Goal: Task Accomplishment & Management: Use online tool/utility

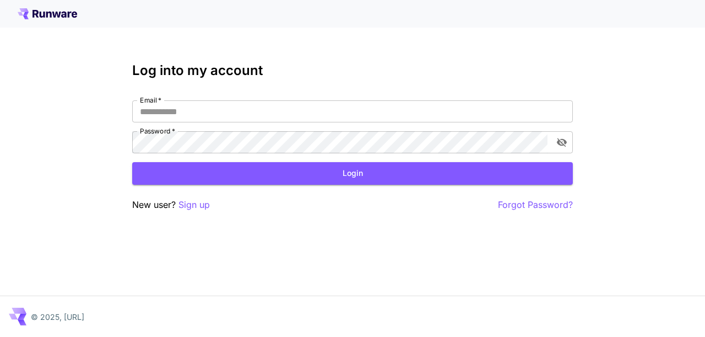
click at [263, 114] on input "Email   *" at bounding box center [352, 111] width 441 height 22
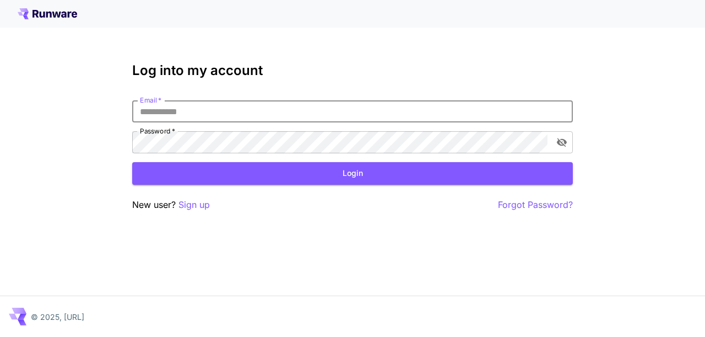
paste input "**********"
type input "**********"
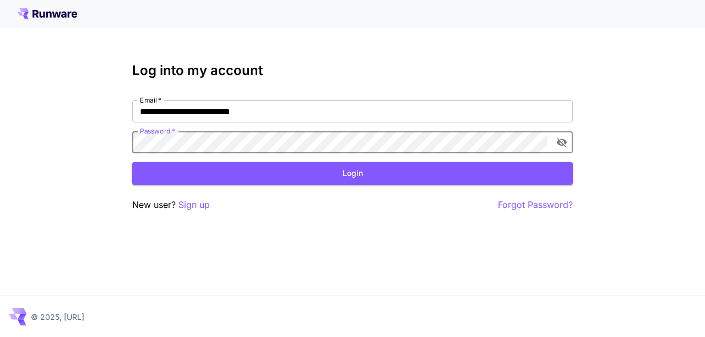
click at [564, 142] on icon "toggle password visibility" at bounding box center [561, 142] width 11 height 11
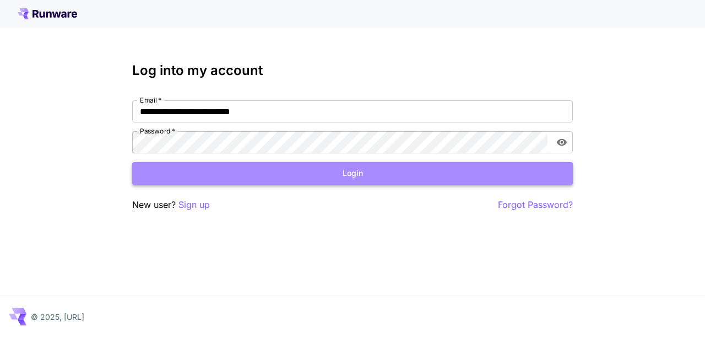
click at [466, 176] on button "Login" at bounding box center [352, 173] width 441 height 23
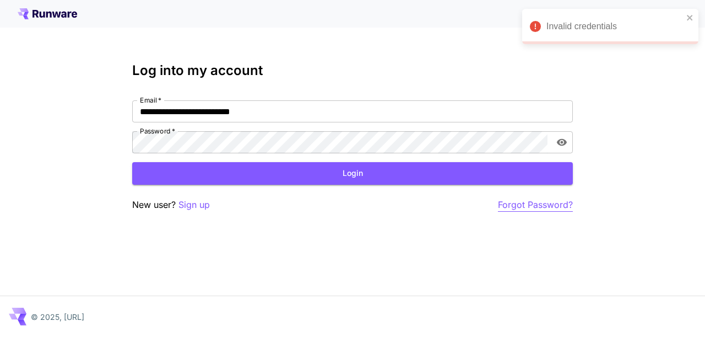
click at [538, 205] on p "Forgot Password?" at bounding box center [535, 205] width 75 height 14
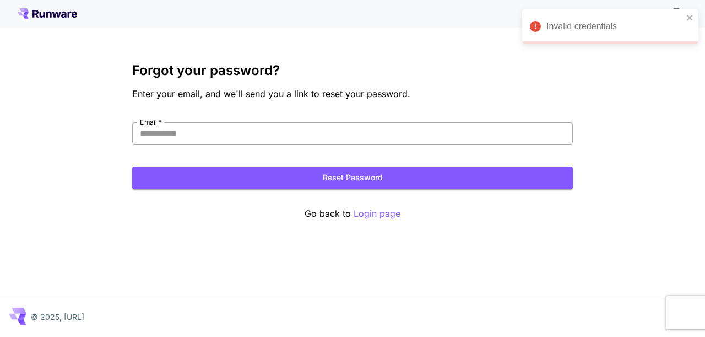
click at [400, 137] on input "Email   *" at bounding box center [352, 133] width 441 height 22
paste input "**********"
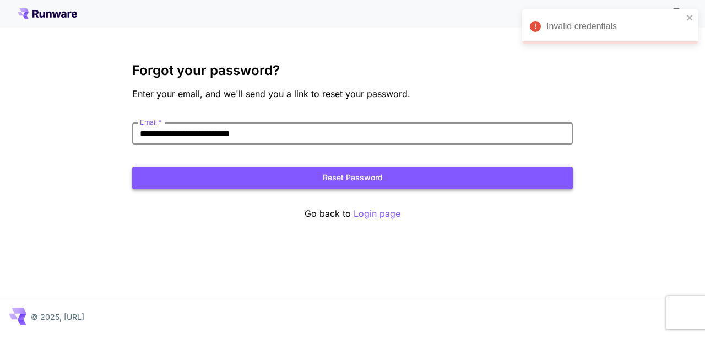
type input "**********"
click at [401, 175] on button "Reset Password" at bounding box center [352, 177] width 441 height 23
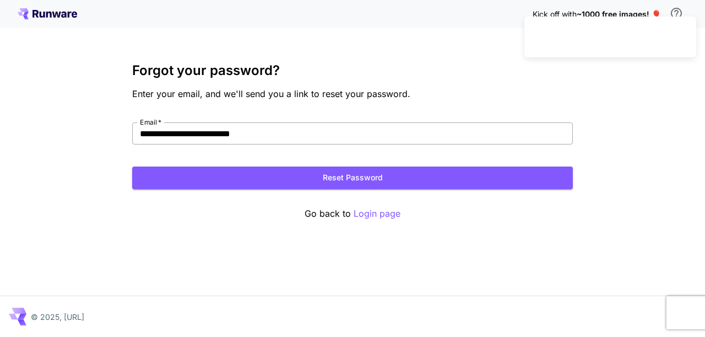
click at [293, 134] on input "**********" at bounding box center [352, 133] width 441 height 22
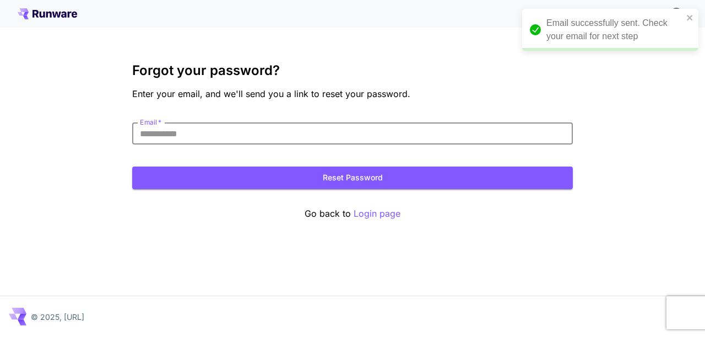
paste input "**********"
type input "**********"
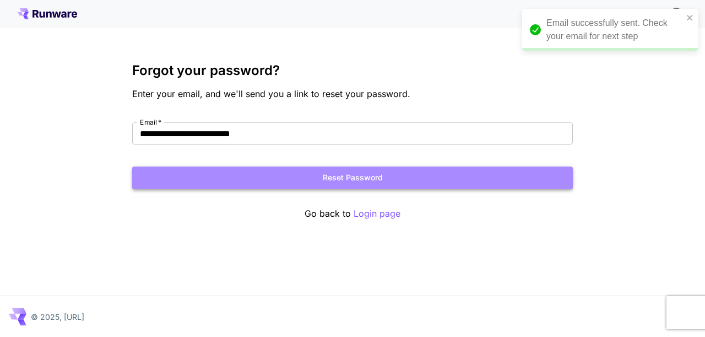
click at [401, 176] on button "Reset Password" at bounding box center [352, 177] width 441 height 23
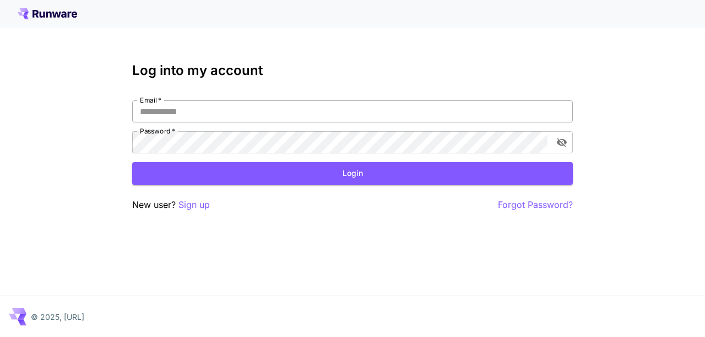
click at [255, 105] on input "Email   *" at bounding box center [352, 111] width 441 height 22
paste input "**********"
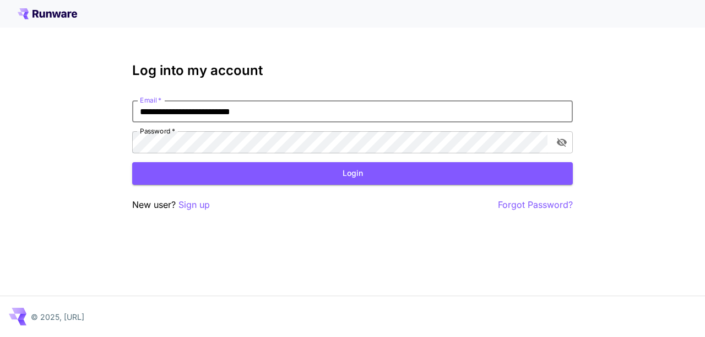
type input "**********"
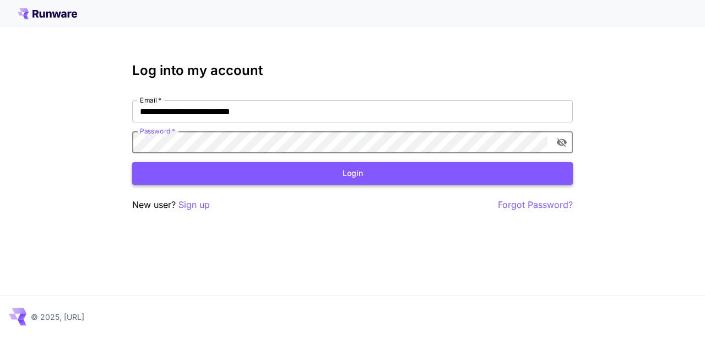
click at [246, 183] on button "Login" at bounding box center [352, 173] width 441 height 23
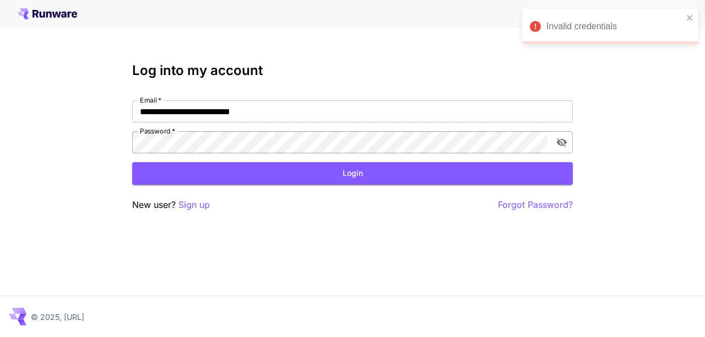
click at [560, 146] on icon "toggle password visibility" at bounding box center [561, 142] width 11 height 11
click at [193, 207] on p "Sign up" at bounding box center [194, 205] width 31 height 14
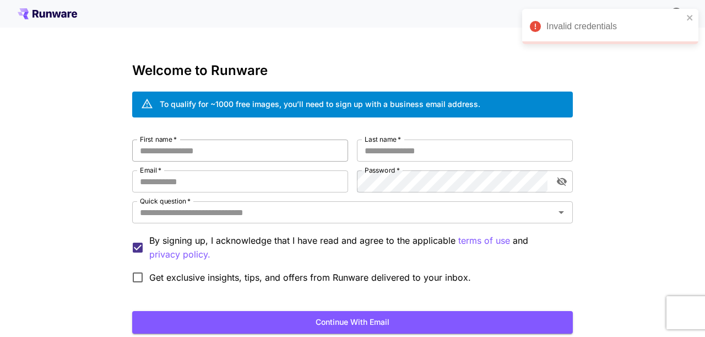
click at [230, 143] on input "First name   *" at bounding box center [240, 150] width 216 height 22
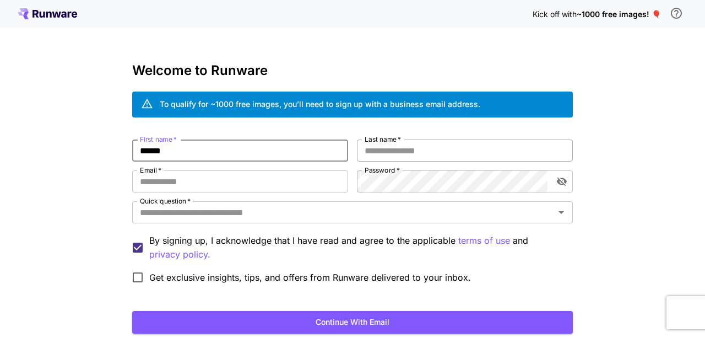
type input "******"
click at [376, 159] on input "Last name   *" at bounding box center [465, 150] width 216 height 22
type input "*********"
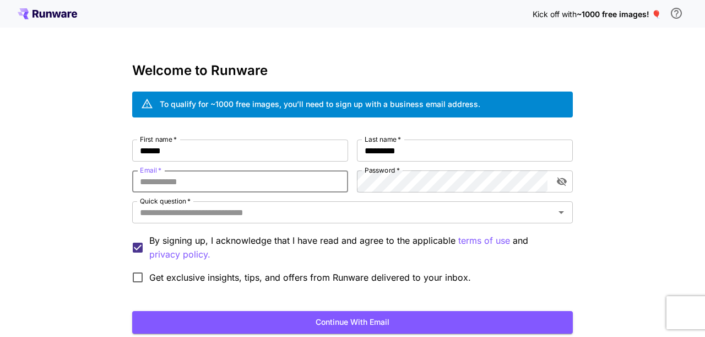
click at [268, 188] on input "Email   *" at bounding box center [240, 181] width 216 height 22
paste input "**********"
type input "**********"
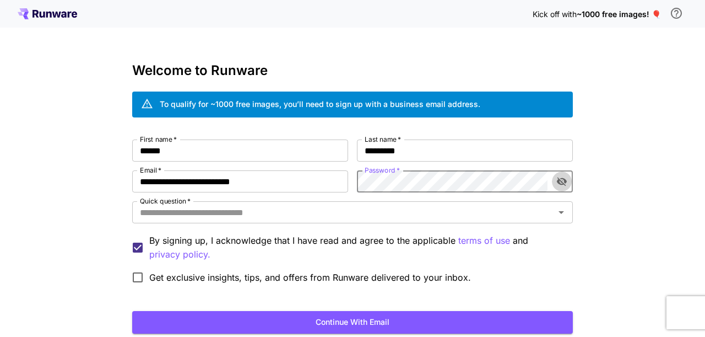
click at [567, 180] on icon "toggle password visibility" at bounding box center [561, 181] width 11 height 11
click at [359, 215] on input "Quick question   *" at bounding box center [344, 211] width 416 height 15
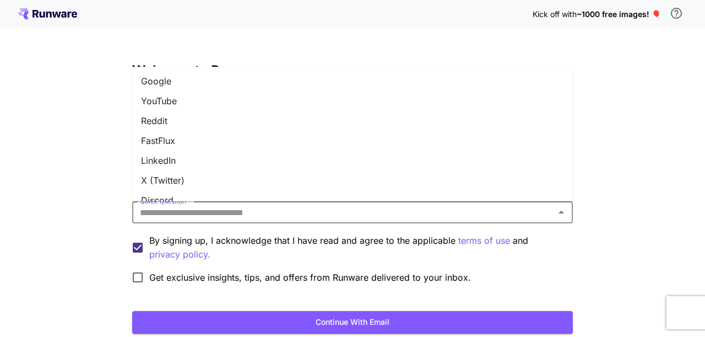
click at [267, 230] on div "**********" at bounding box center [352, 213] width 441 height 149
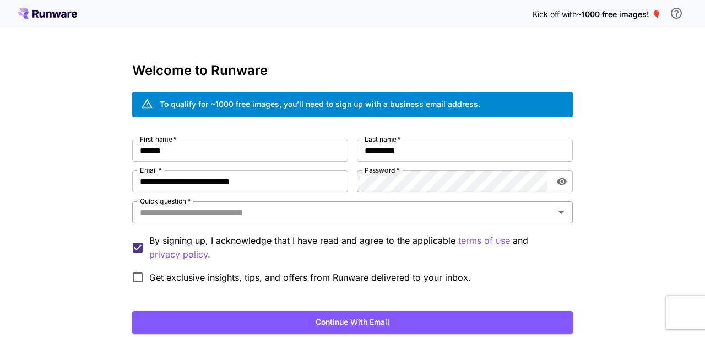
click at [264, 218] on input "Quick question   *" at bounding box center [344, 211] width 416 height 15
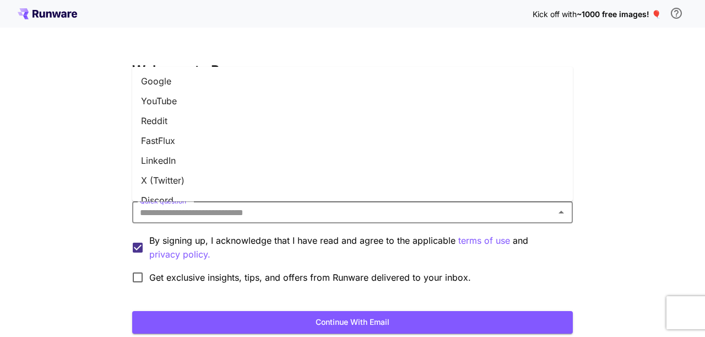
scroll to position [171, 0]
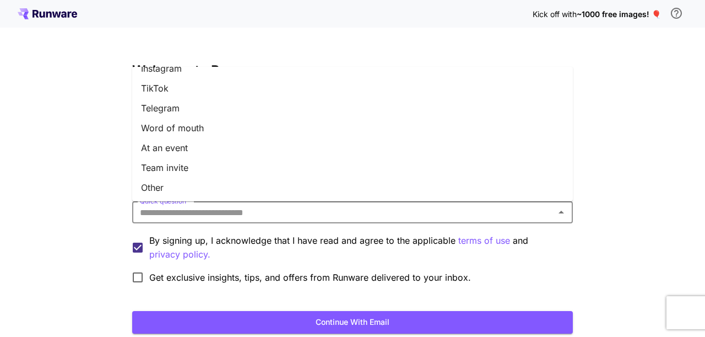
click at [242, 185] on li "Other" at bounding box center [352, 187] width 441 height 20
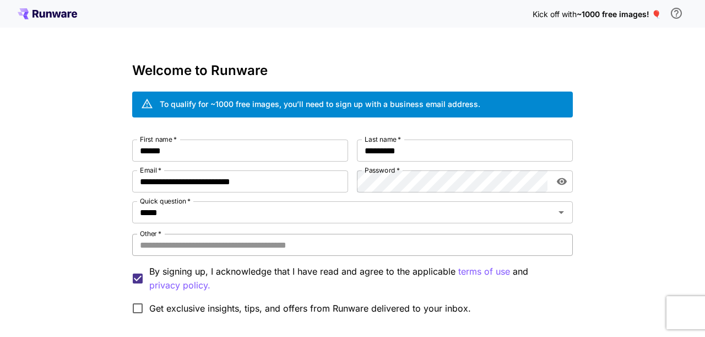
click at [259, 246] on input "Other   *" at bounding box center [352, 245] width 441 height 22
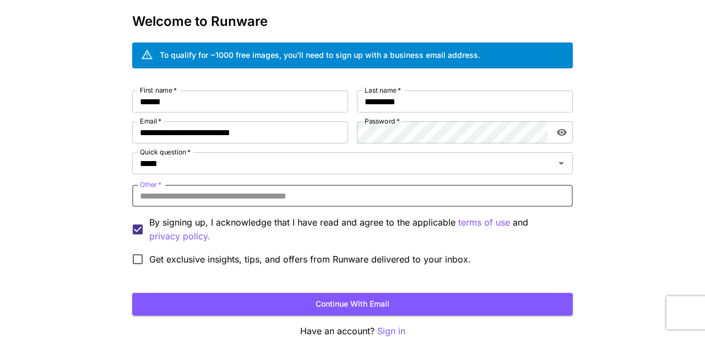
scroll to position [50, 0]
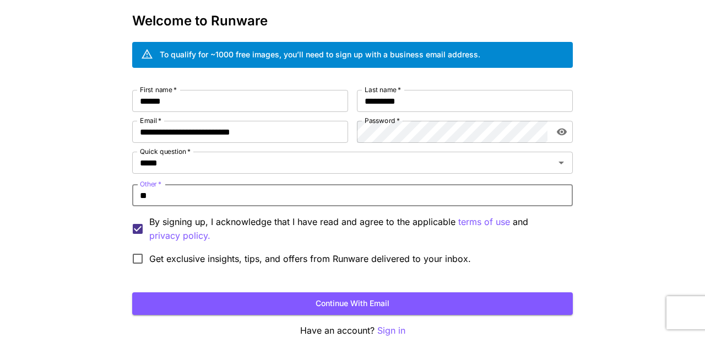
type input "*"
click at [283, 199] on input "Other   *" at bounding box center [352, 195] width 441 height 22
click at [199, 196] on input "**********" at bounding box center [352, 195] width 441 height 22
click at [255, 200] on input "**********" at bounding box center [352, 195] width 441 height 22
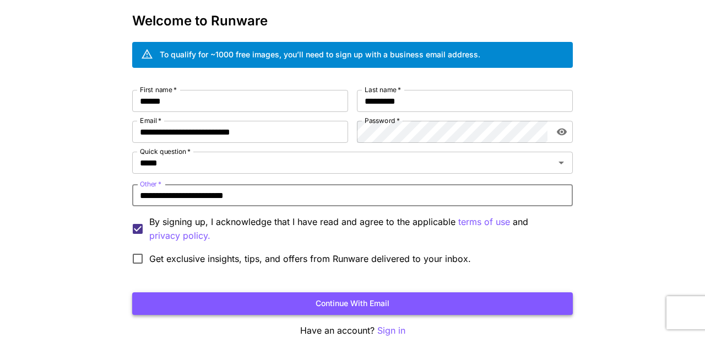
type input "**********"
click at [317, 306] on button "Continue with email" at bounding box center [352, 303] width 441 height 23
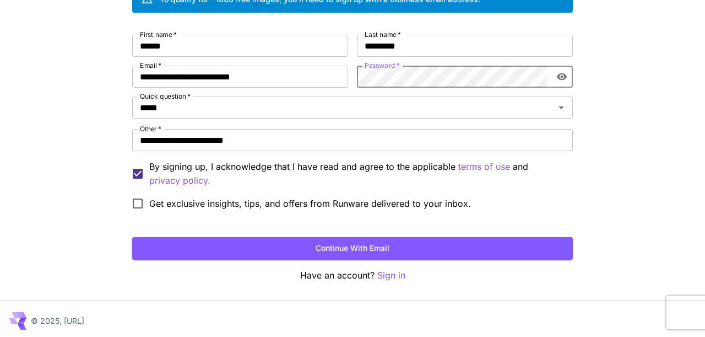
scroll to position [109, 0]
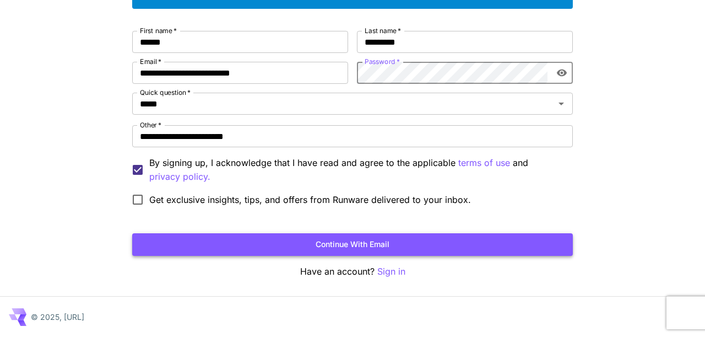
click at [386, 250] on button "Continue with email" at bounding box center [352, 244] width 441 height 23
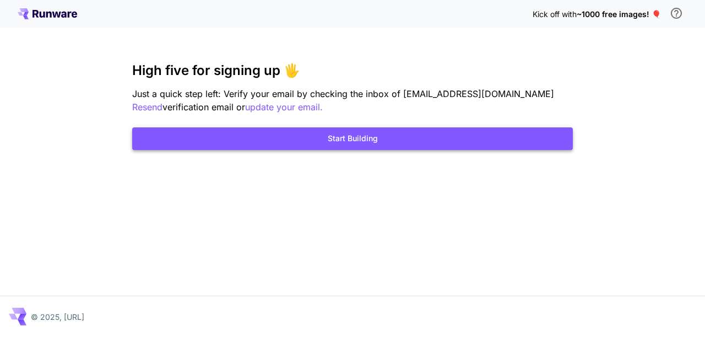
click at [370, 142] on button "Start Building" at bounding box center [352, 138] width 441 height 23
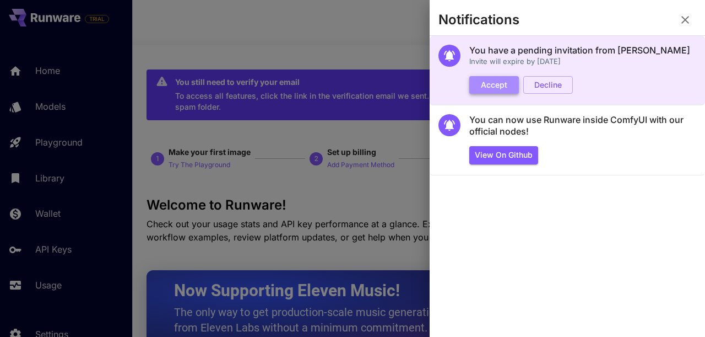
click at [499, 85] on button "Accept" at bounding box center [494, 85] width 50 height 18
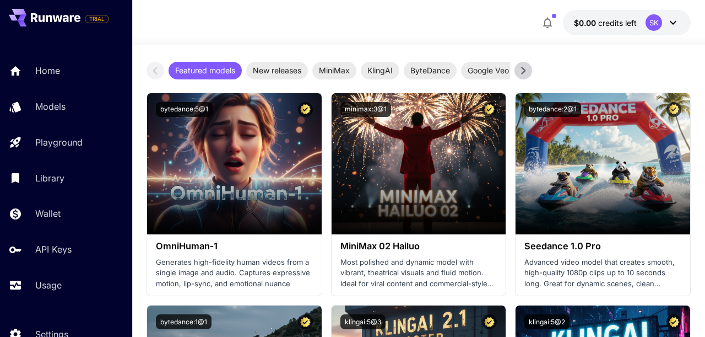
scroll to position [376, 0]
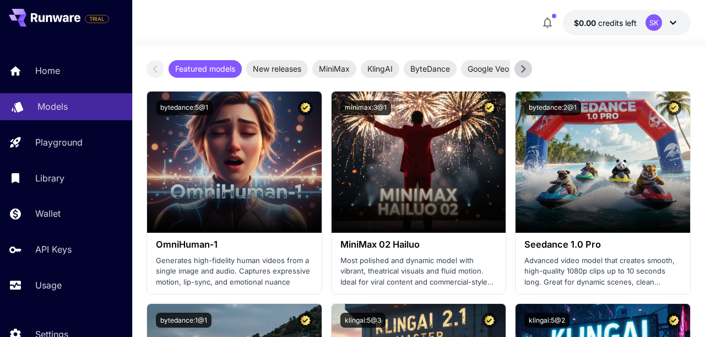
click at [60, 109] on p "Models" at bounding box center [52, 106] width 30 height 13
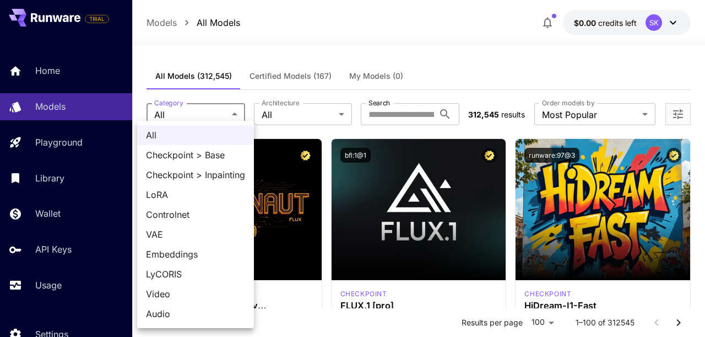
click at [312, 112] on div at bounding box center [352, 168] width 705 height 337
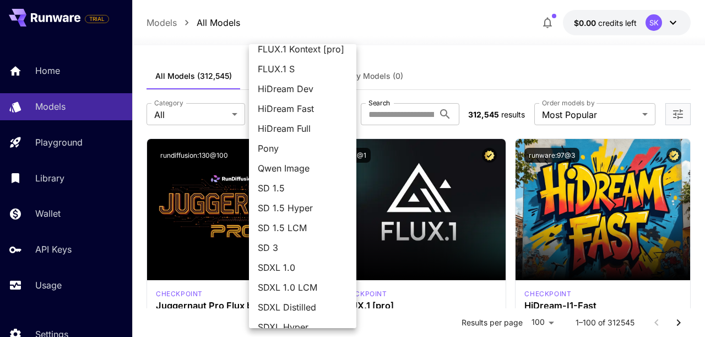
scroll to position [142, 0]
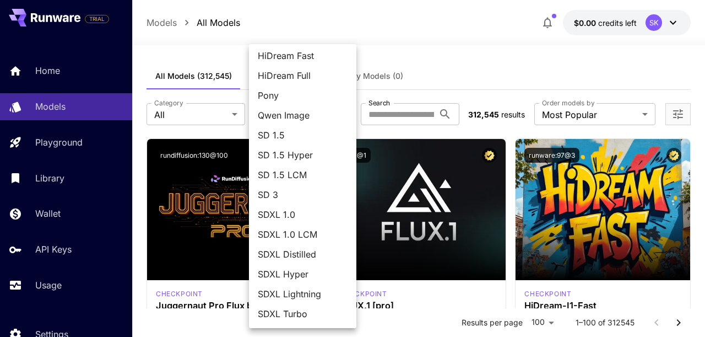
click at [428, 111] on div at bounding box center [352, 168] width 705 height 337
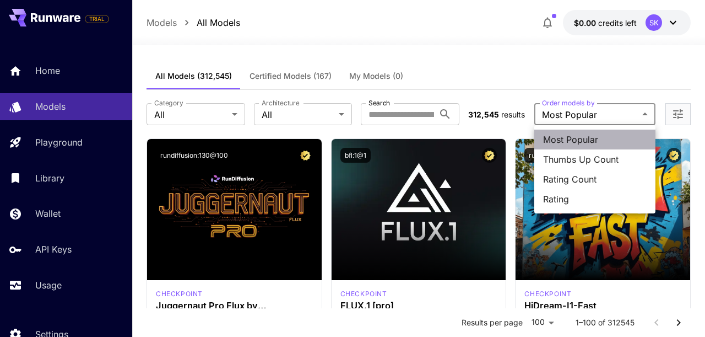
click at [572, 135] on span "Most Popular" at bounding box center [595, 139] width 104 height 13
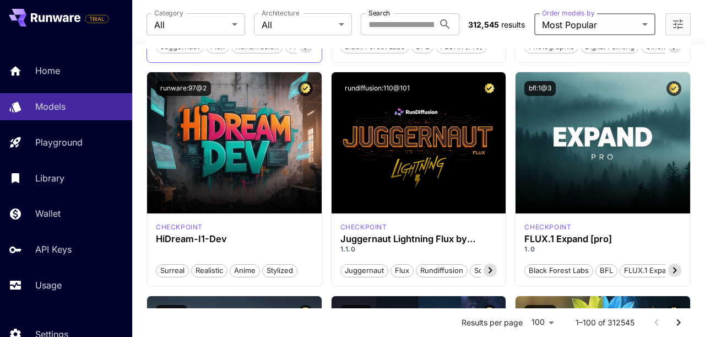
scroll to position [235, 0]
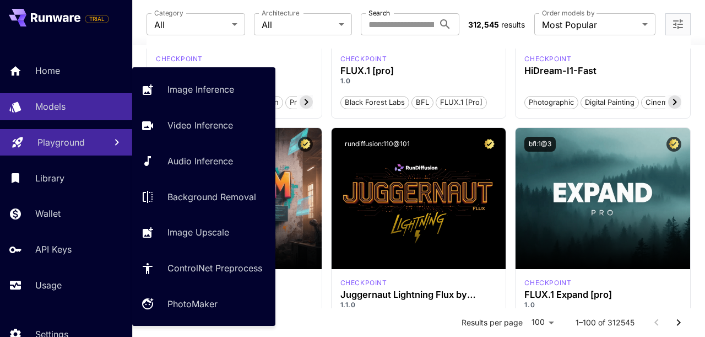
click at [83, 146] on p "Playground" at bounding box center [60, 142] width 47 height 13
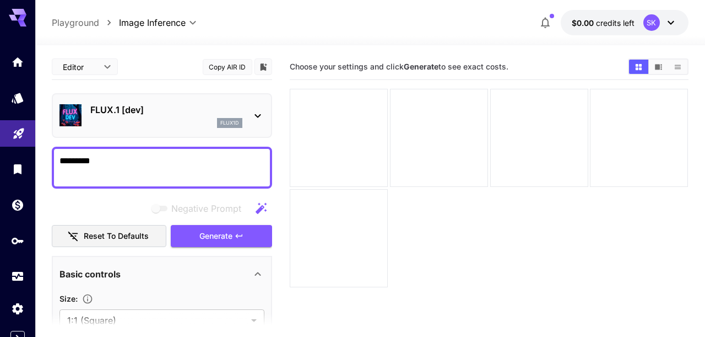
type textarea "********"
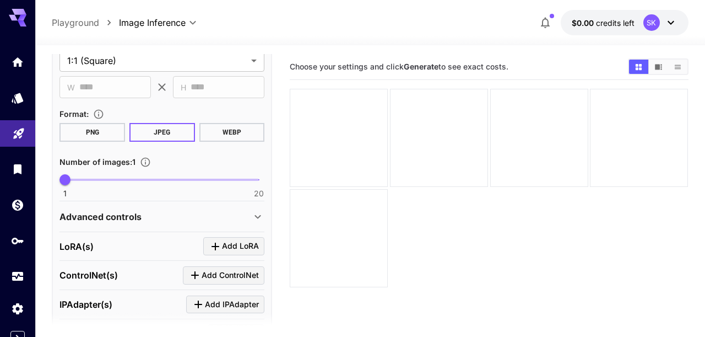
scroll to position [386, 0]
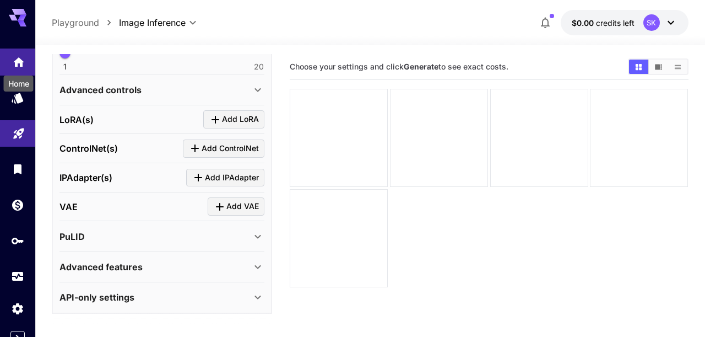
click at [14, 68] on body "**********" at bounding box center [352, 212] width 705 height 424
click at [606, 29] on button "$0.00 credits left SK" at bounding box center [625, 22] width 128 height 25
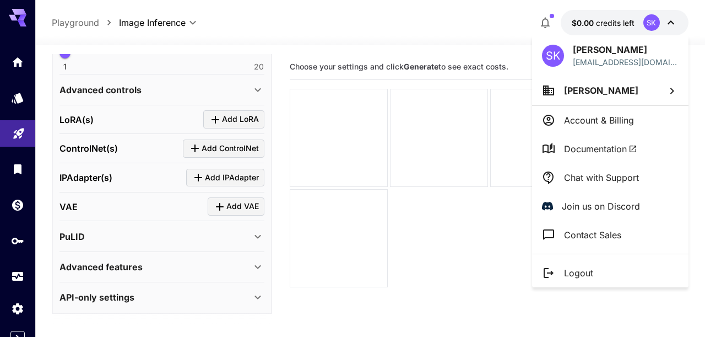
click at [420, 36] on div at bounding box center [352, 168] width 705 height 337
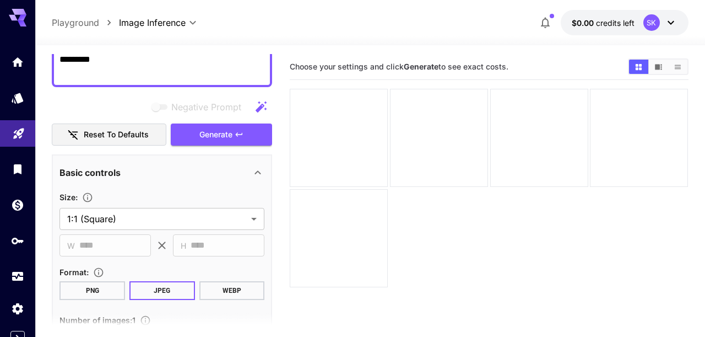
scroll to position [0, 0]
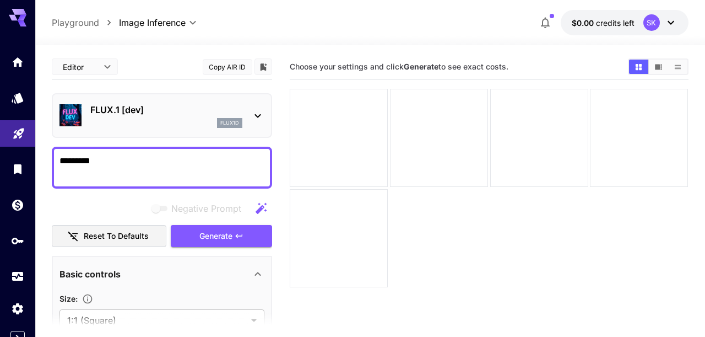
click at [145, 234] on button "Reset to defaults" at bounding box center [109, 236] width 115 height 23
click at [218, 236] on span "Generate" at bounding box center [215, 236] width 33 height 14
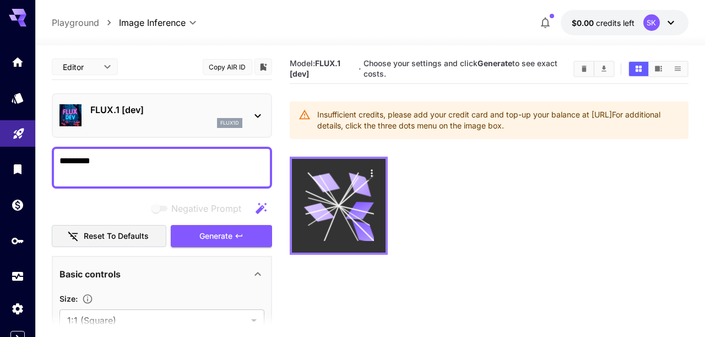
click at [354, 226] on icon at bounding box center [339, 206] width 71 height 71
click at [342, 206] on icon at bounding box center [357, 210] width 36 height 8
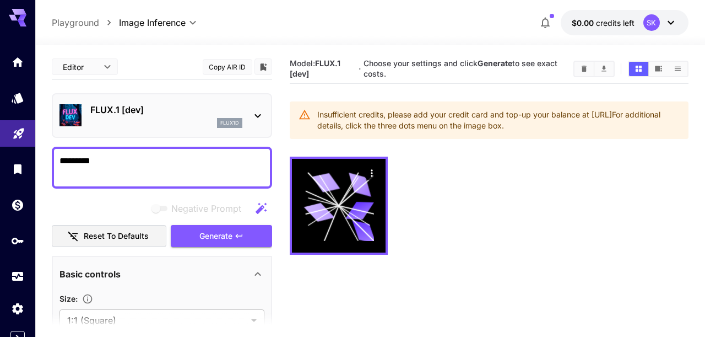
click at [359, 115] on div "Insufficient credits, please add your credit card and top-up your balance at ht…" at bounding box center [498, 120] width 362 height 31
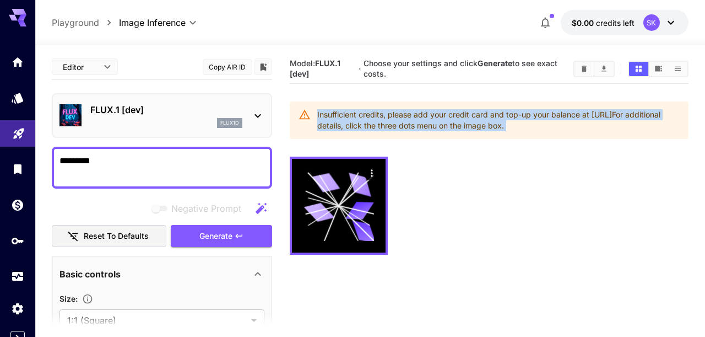
click at [359, 115] on div "Insufficient credits, please add your credit card and top-up your balance at ht…" at bounding box center [498, 120] width 362 height 31
click at [428, 159] on div at bounding box center [489, 205] width 398 height 98
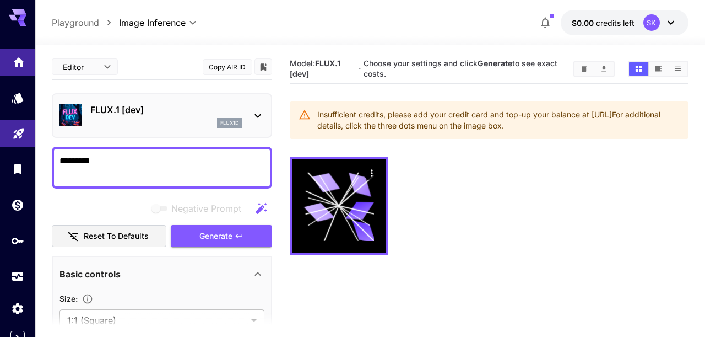
click at [18, 57] on icon "Home" at bounding box center [18, 58] width 11 height 9
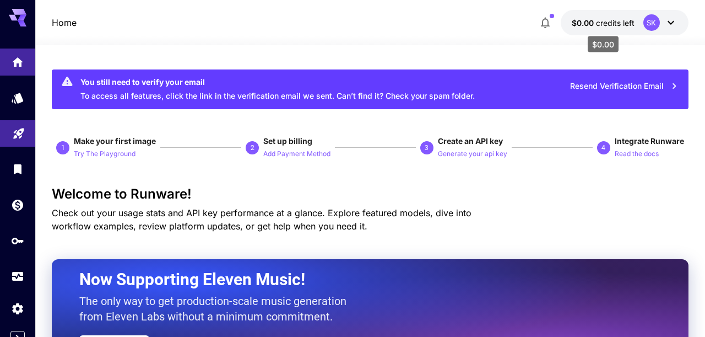
click at [610, 25] on span "credits left" at bounding box center [615, 22] width 39 height 9
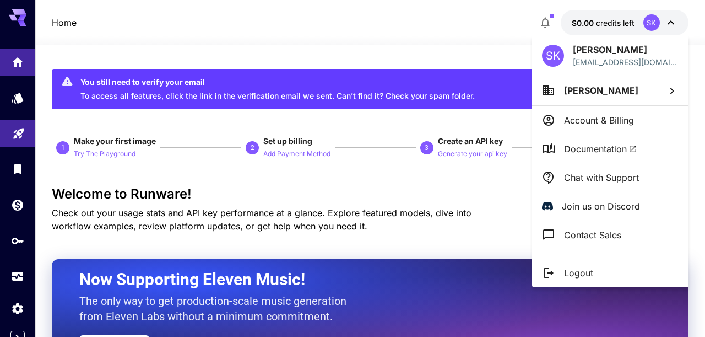
click at [541, 20] on div at bounding box center [352, 168] width 705 height 337
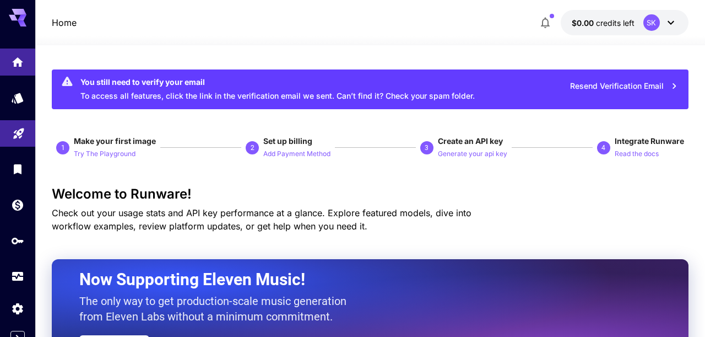
click at [544, 20] on icon "button" at bounding box center [545, 22] width 13 height 13
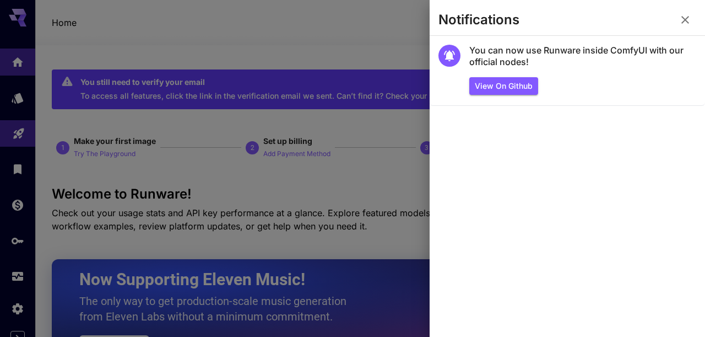
click at [412, 41] on div at bounding box center [352, 168] width 705 height 337
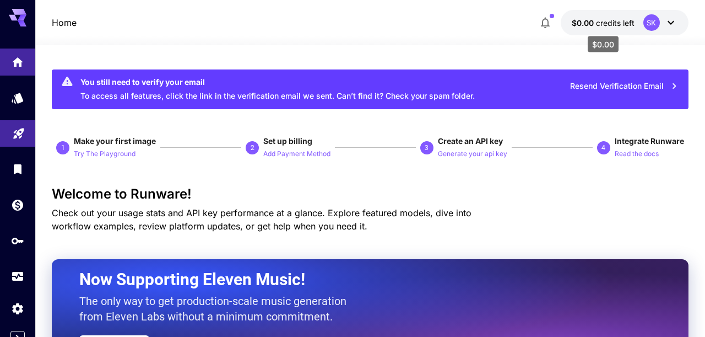
click at [609, 23] on span "credits left" at bounding box center [615, 22] width 39 height 9
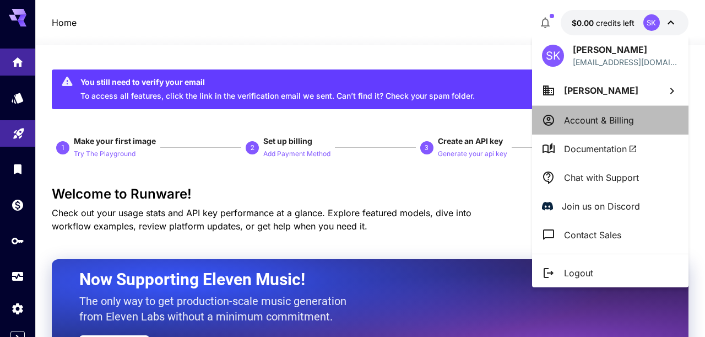
click at [612, 121] on p "Account & Billing" at bounding box center [599, 120] width 70 height 13
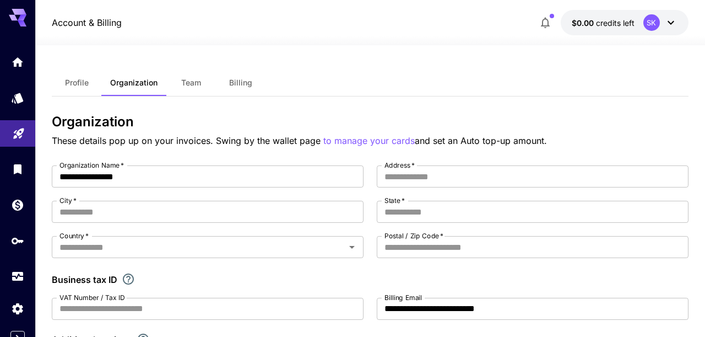
click at [672, 26] on icon at bounding box center [670, 22] width 13 height 13
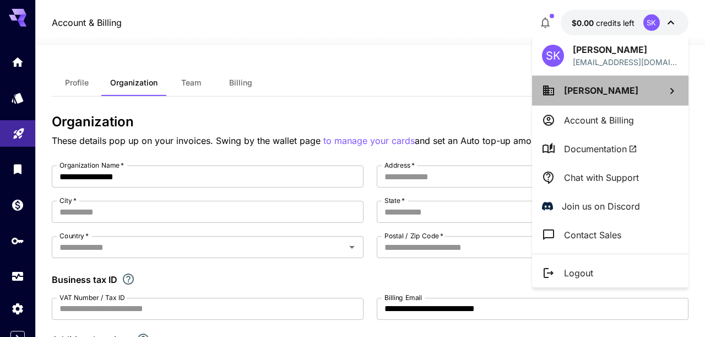
click at [640, 95] on li "Sofiia Kokhanets" at bounding box center [610, 90] width 156 height 30
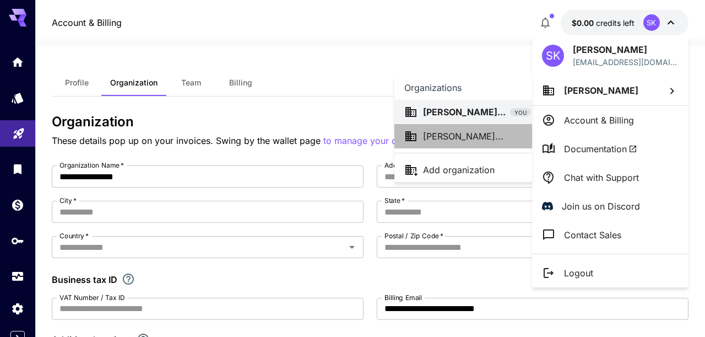
click at [466, 142] on p "Taras Kokhanet..." at bounding box center [463, 135] width 80 height 13
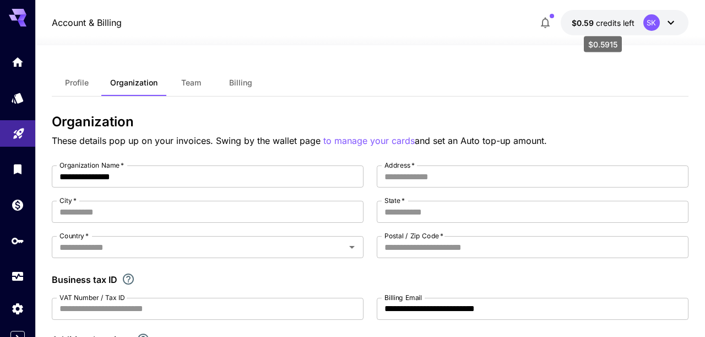
click at [606, 17] on p "$0.59 credits left" at bounding box center [603, 23] width 63 height 12
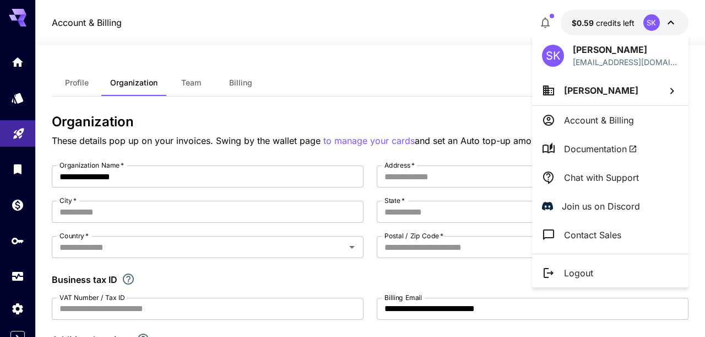
click at [497, 24] on div at bounding box center [352, 168] width 705 height 337
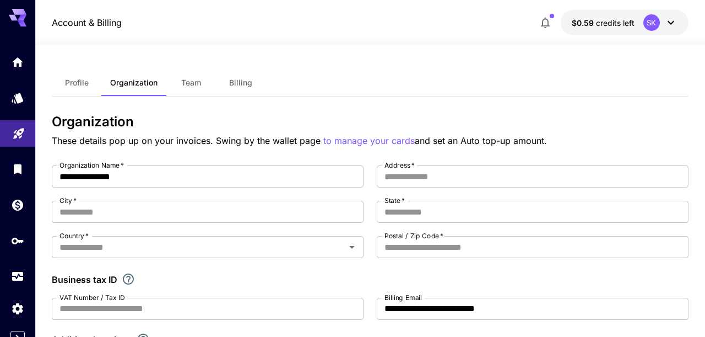
click at [622, 20] on span "credits left" at bounding box center [615, 22] width 39 height 9
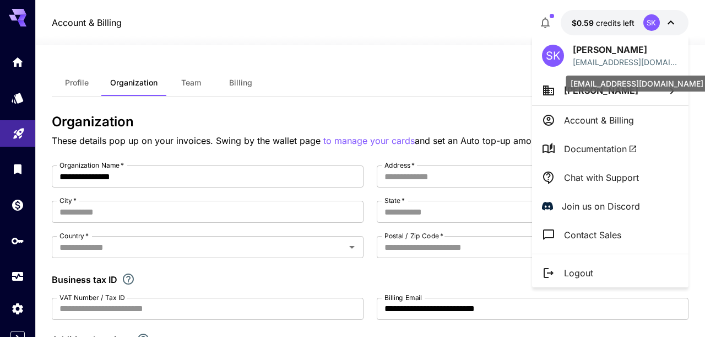
click at [607, 56] on p "sofiiakovalchuk21@gmail.com" at bounding box center [626, 62] width 106 height 12
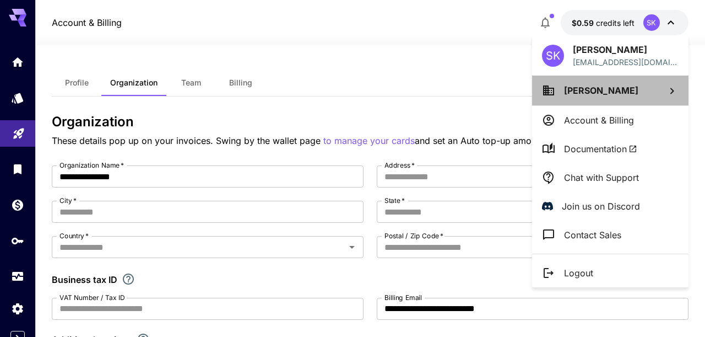
click at [610, 94] on span "Taras Kokhanets" at bounding box center [601, 90] width 74 height 11
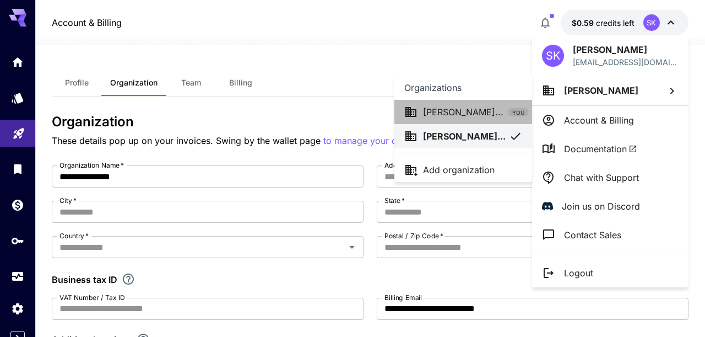
click at [470, 106] on p "Sofiia Kokhane..." at bounding box center [463, 111] width 80 height 13
type input "**********"
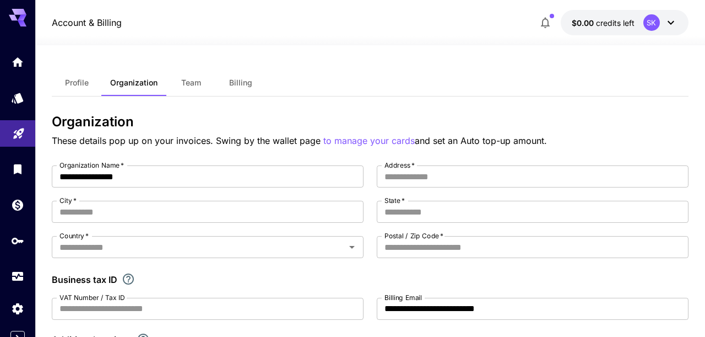
click at [16, 15] on icon at bounding box center [18, 18] width 18 height 18
click at [17, 66] on div "Home" at bounding box center [18, 78] width 32 height 25
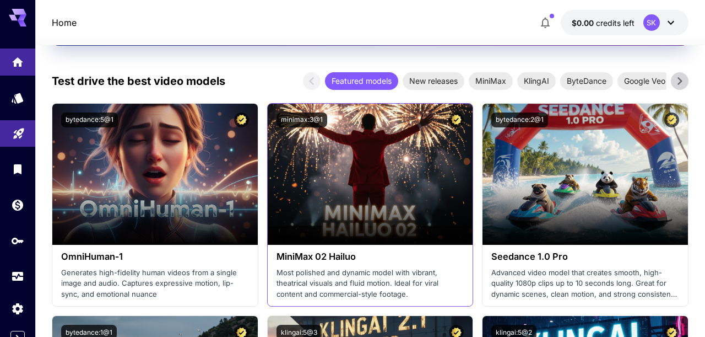
scroll to position [379, 0]
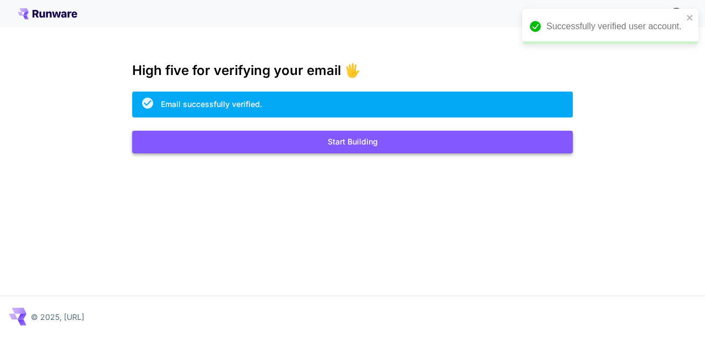
click at [371, 141] on button "Start Building" at bounding box center [352, 142] width 441 height 23
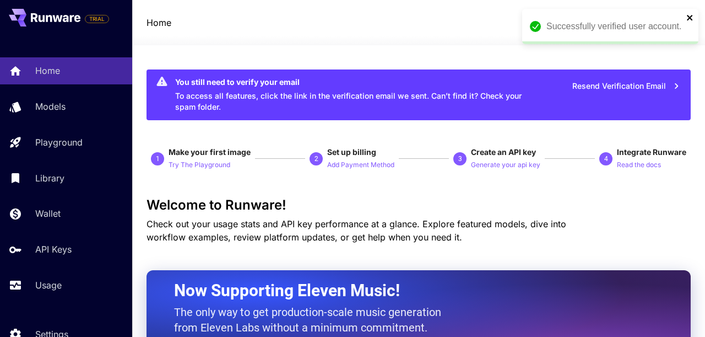
click at [691, 17] on icon "close" at bounding box center [691, 17] width 8 height 9
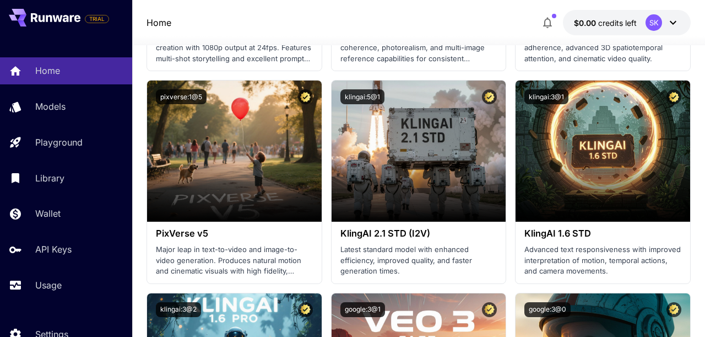
scroll to position [790, 0]
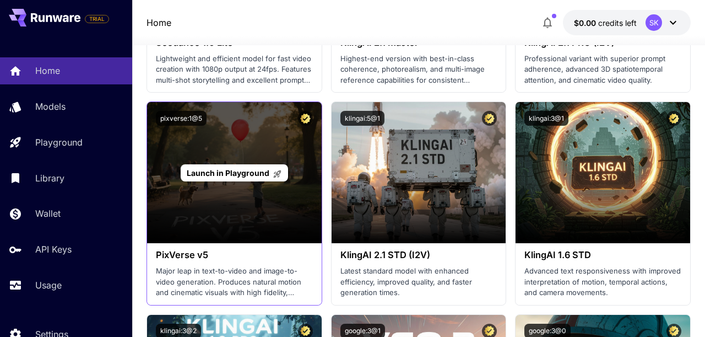
click at [239, 174] on span "Launch in Playground" at bounding box center [228, 172] width 83 height 9
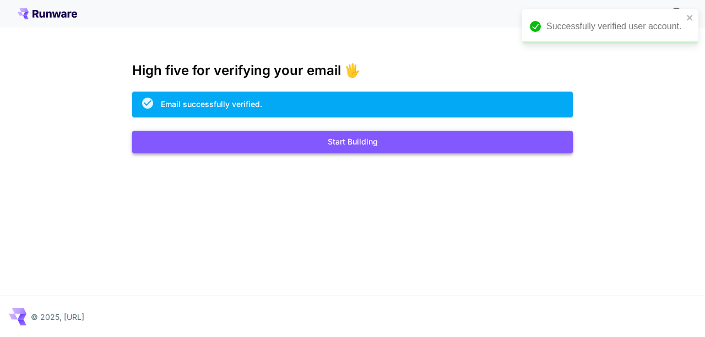
click at [437, 141] on button "Start Building" at bounding box center [352, 142] width 441 height 23
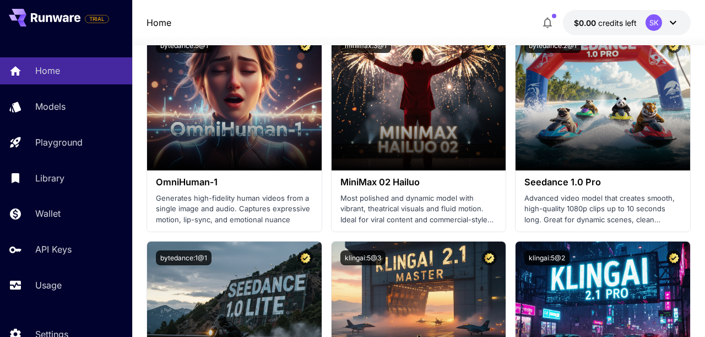
scroll to position [362, 0]
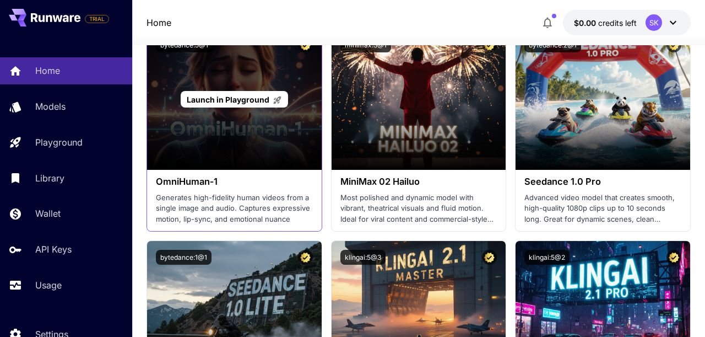
click at [275, 112] on div "Launch in Playground" at bounding box center [234, 99] width 175 height 141
click at [256, 96] on span "Launch in Playground" at bounding box center [228, 99] width 83 height 9
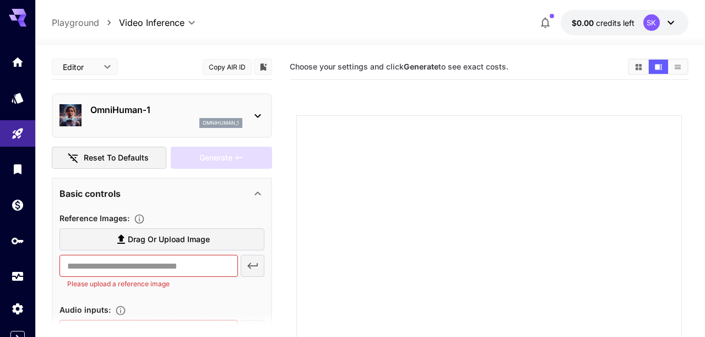
click at [148, 280] on p "Please upload a reference image" at bounding box center [148, 283] width 163 height 11
click at [155, 269] on input "text" at bounding box center [149, 266] width 178 height 22
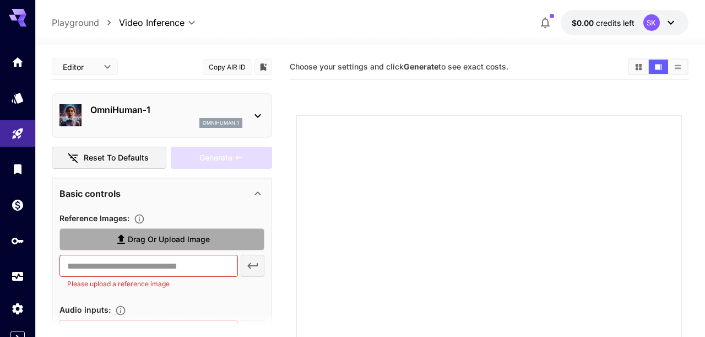
click at [165, 235] on span "Drag or upload image" at bounding box center [169, 240] width 82 height 14
click at [0, 0] on input "Drag or upload image" at bounding box center [0, 0] width 0 height 0
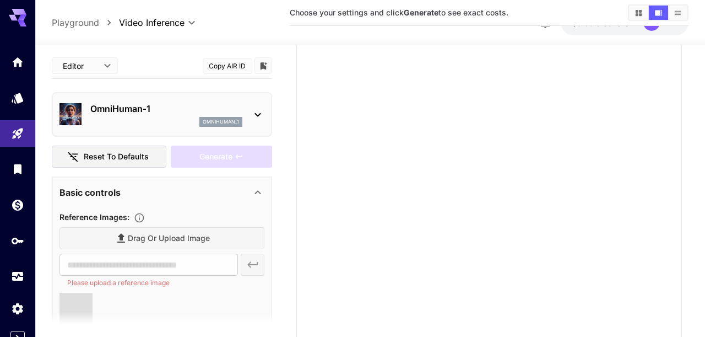
scroll to position [129, 0]
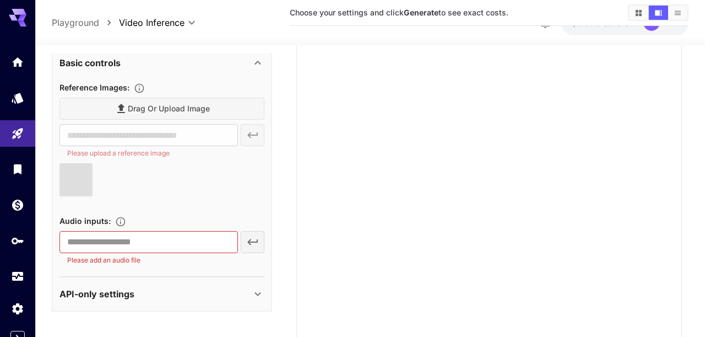
type input "**********"
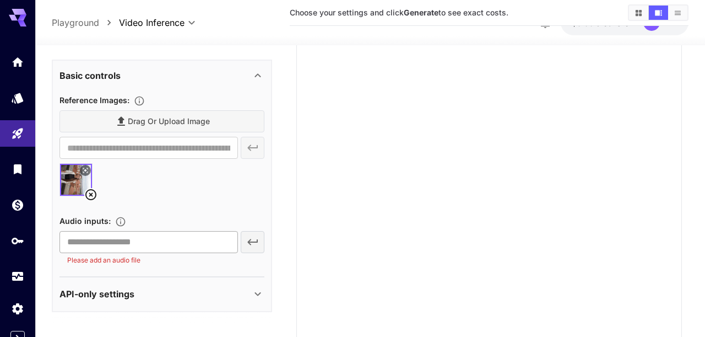
click at [191, 240] on input "text" at bounding box center [149, 242] width 178 height 22
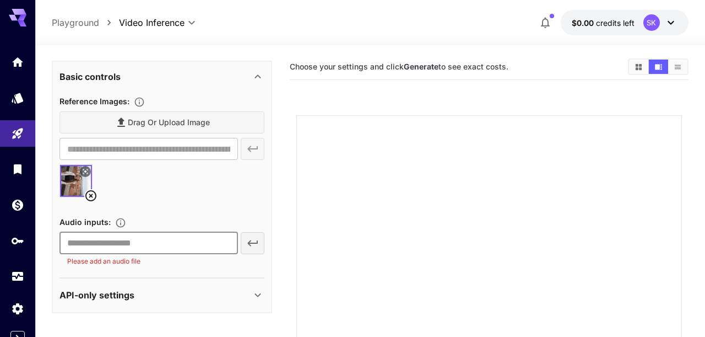
scroll to position [116, 0]
click at [155, 238] on input "text" at bounding box center [149, 244] width 178 height 22
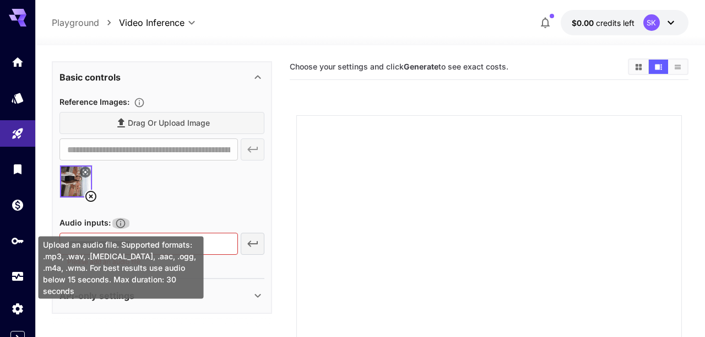
click at [121, 225] on icon "Upload an audio file. Supported formats: .mp3, .wav, .flac, .aac, .ogg, .m4a, .…" at bounding box center [120, 223] width 9 height 9
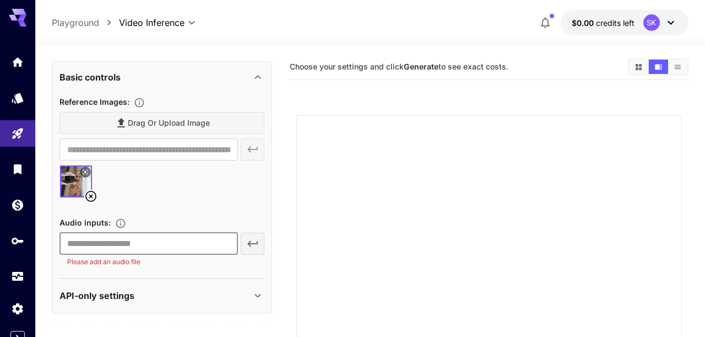
click at [199, 241] on input "text" at bounding box center [149, 244] width 178 height 22
click at [116, 241] on input "text" at bounding box center [149, 244] width 178 height 22
click at [164, 292] on div "API-only settings" at bounding box center [156, 294] width 192 height 13
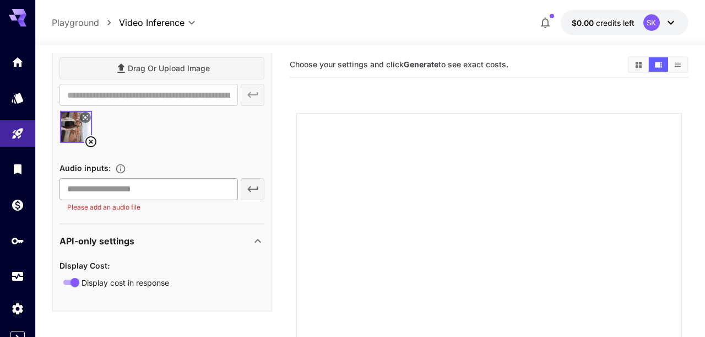
scroll to position [0, 0]
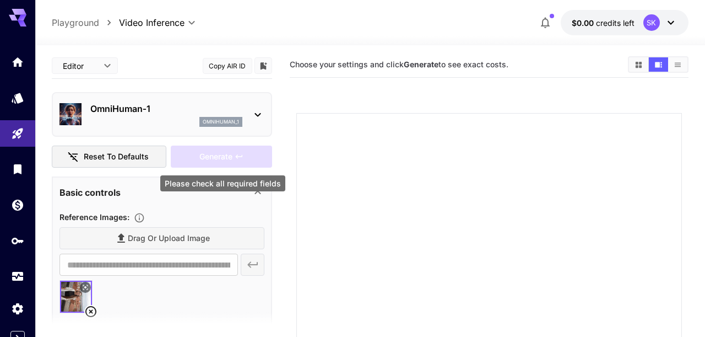
click at [231, 148] on div "Generate" at bounding box center [221, 156] width 101 height 23
click at [231, 161] on div "Generate" at bounding box center [221, 156] width 101 height 23
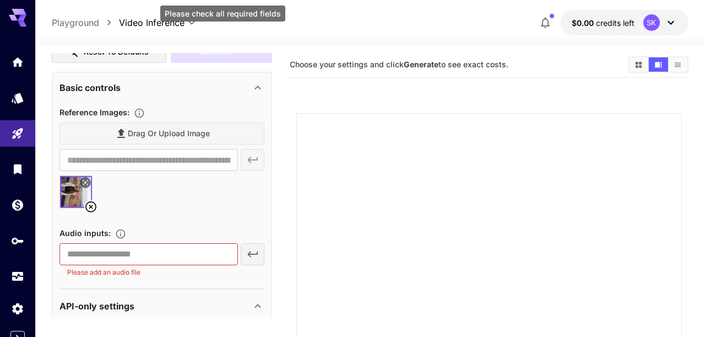
scroll to position [170, 0]
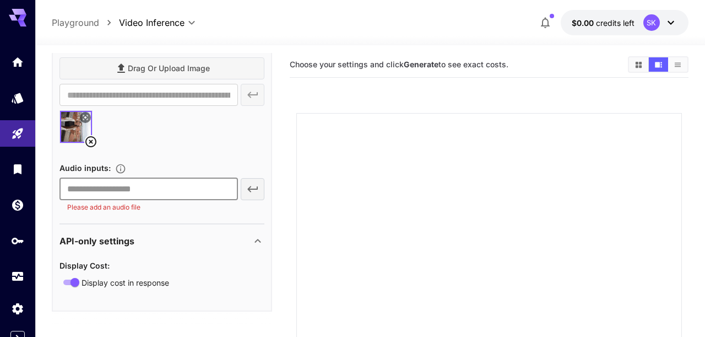
click at [158, 188] on input "text" at bounding box center [149, 189] width 178 height 22
click at [251, 192] on div "​ Please add an audio file" at bounding box center [162, 195] width 205 height 35
click at [209, 187] on input "text" at bounding box center [149, 189] width 178 height 22
click at [223, 189] on input "text" at bounding box center [149, 189] width 178 height 22
click at [133, 194] on input "text" at bounding box center [149, 189] width 178 height 22
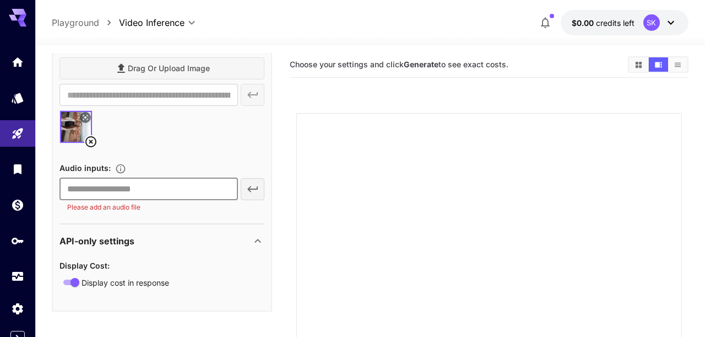
paste input "**********"
type input "**********"
click at [245, 147] on div at bounding box center [162, 131] width 205 height 42
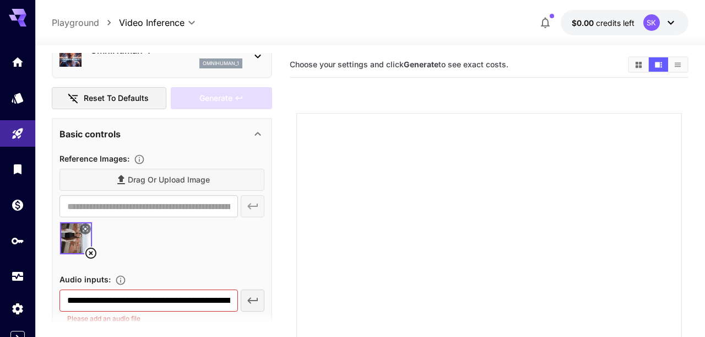
scroll to position [152, 0]
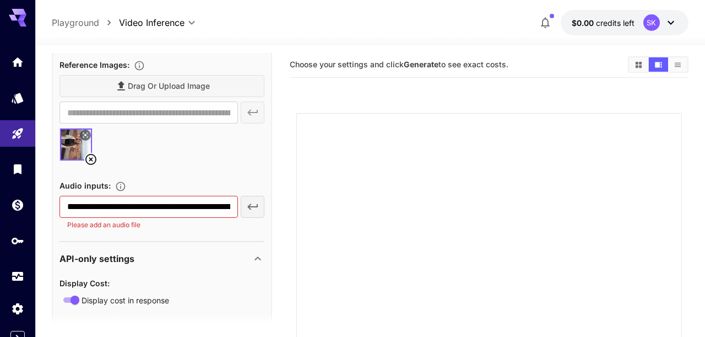
click at [176, 220] on p "Please add an audio file" at bounding box center [148, 224] width 163 height 11
click at [177, 206] on input "**********" at bounding box center [149, 207] width 178 height 22
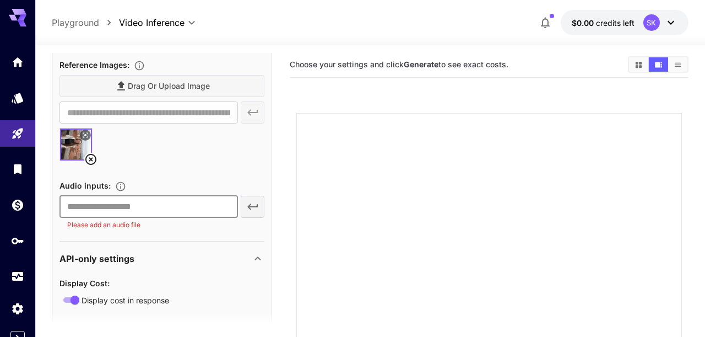
click at [164, 209] on input "text" at bounding box center [149, 207] width 178 height 22
paste input "**********"
type input "**********"
click at [215, 220] on p "Please add an audio file" at bounding box center [148, 224] width 163 height 11
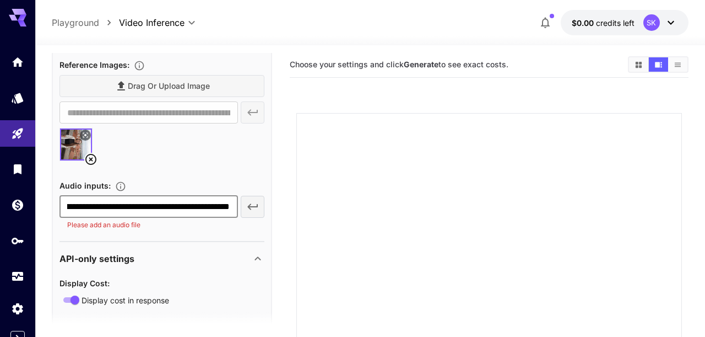
scroll to position [0, 0]
click at [236, 226] on div "**********" at bounding box center [149, 213] width 178 height 35
click at [252, 210] on icon "button" at bounding box center [252, 206] width 13 height 13
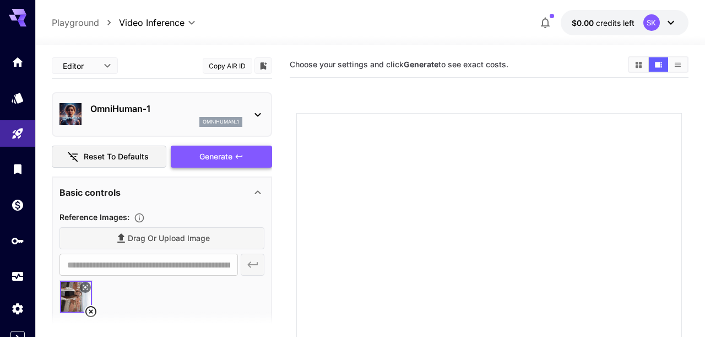
click at [225, 160] on span "Generate" at bounding box center [215, 157] width 33 height 14
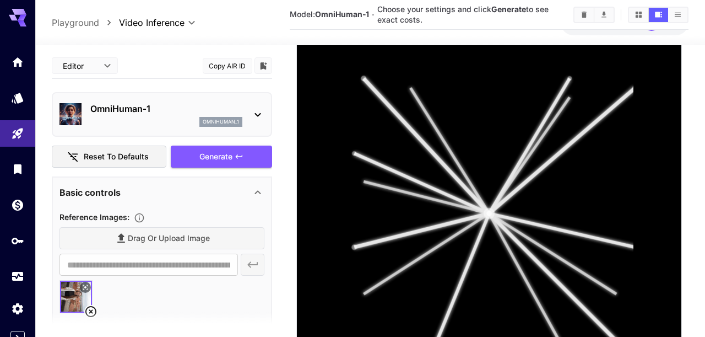
scroll to position [296, 0]
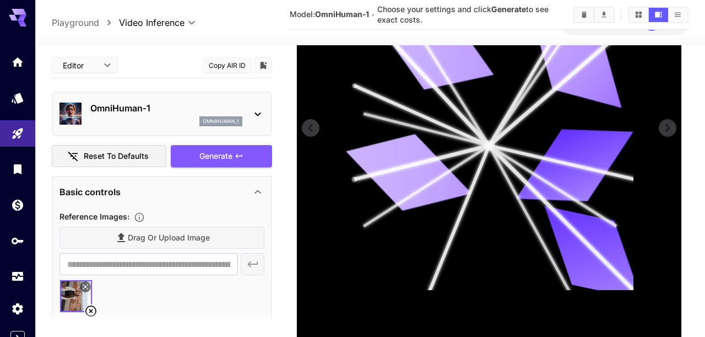
click at [513, 148] on icon at bounding box center [489, 146] width 289 height 289
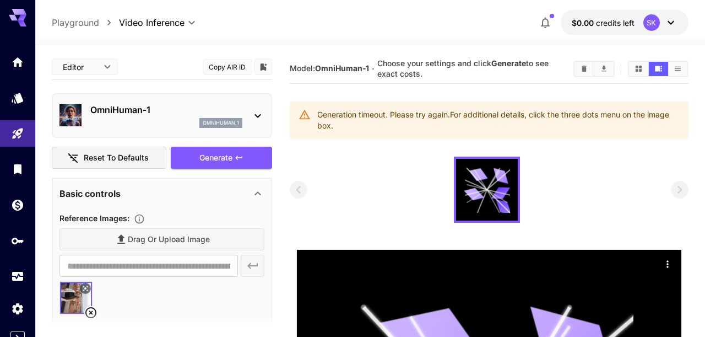
scroll to position [4, 0]
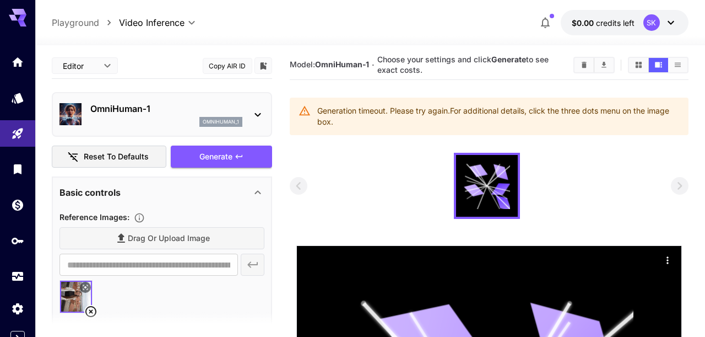
click at [395, 109] on div "Generation timeout. Please try again. For additional details, click the three d…" at bounding box center [498, 116] width 362 height 31
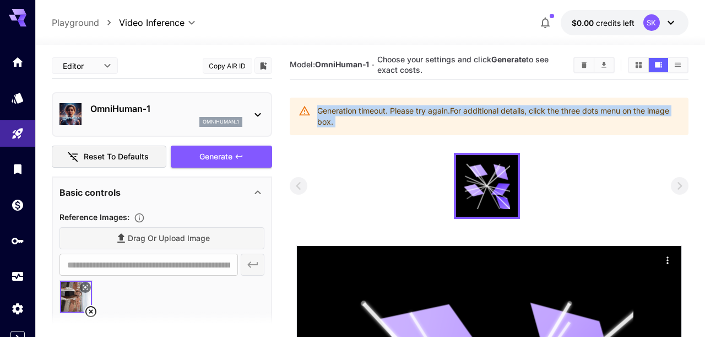
click at [395, 109] on div "Generation timeout. Please try again. For additional details, click the three d…" at bounding box center [498, 116] width 362 height 31
click at [388, 91] on div at bounding box center [388, 91] width 0 height 0
click at [386, 127] on div "Generation timeout. Please try again. For additional details, click the three d…" at bounding box center [498, 116] width 362 height 31
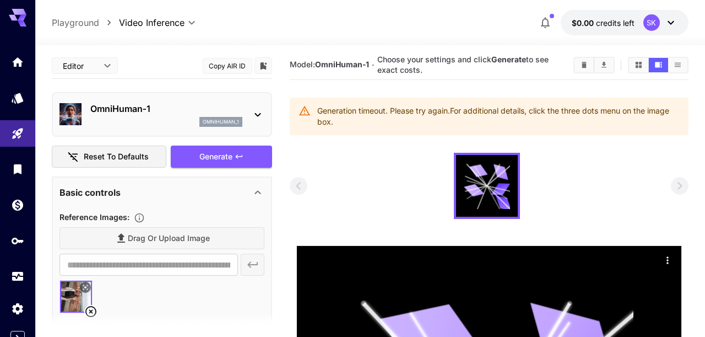
scroll to position [1, 0]
click at [254, 110] on icon at bounding box center [257, 113] width 13 height 13
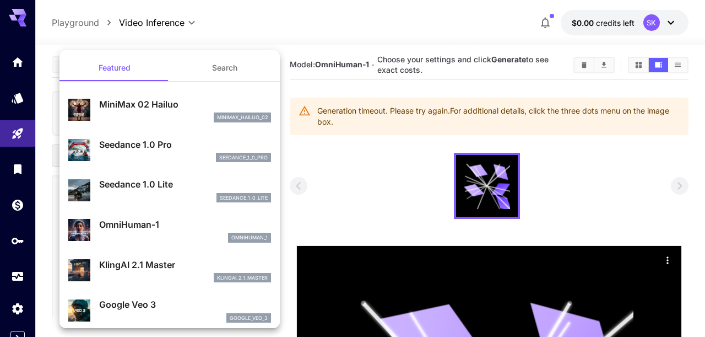
click at [166, 155] on div "seedance_1_0_pro" at bounding box center [185, 158] width 172 height 10
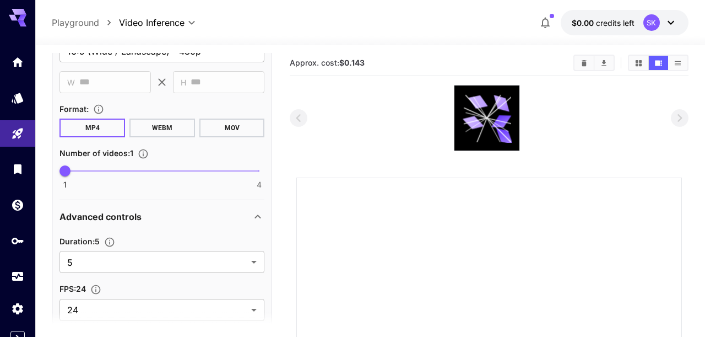
scroll to position [0, 0]
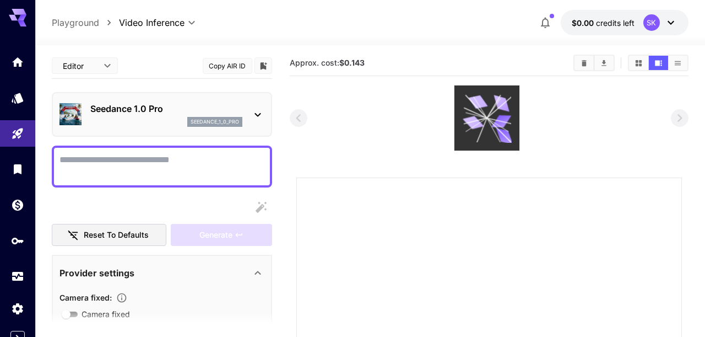
click at [495, 120] on icon at bounding box center [487, 118] width 49 height 49
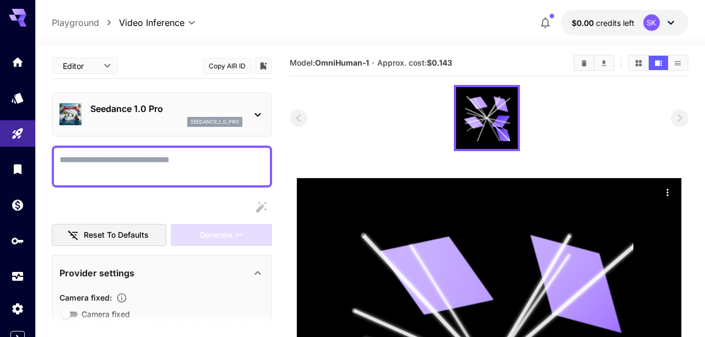
click at [586, 63] on icon "Clear All" at bounding box center [584, 63] width 5 height 6
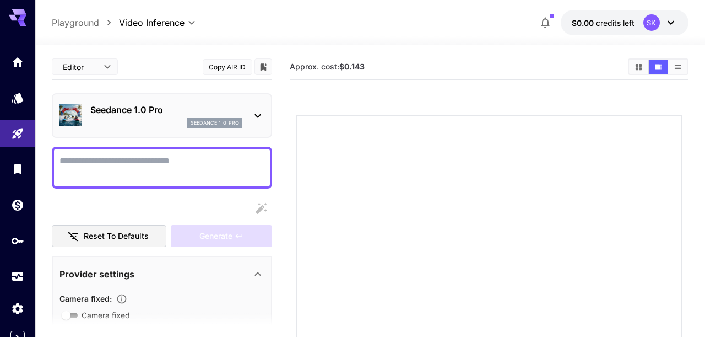
click at [125, 110] on p "Seedance 1.0 Pro" at bounding box center [166, 109] width 152 height 13
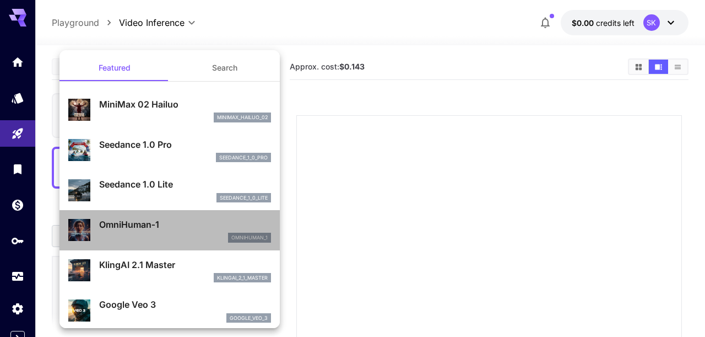
click at [151, 227] on p "OmniHuman‑1" at bounding box center [185, 224] width 172 height 13
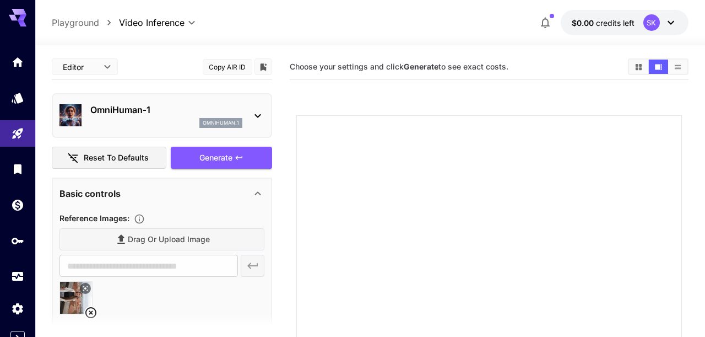
click at [257, 116] on icon at bounding box center [257, 115] width 13 height 13
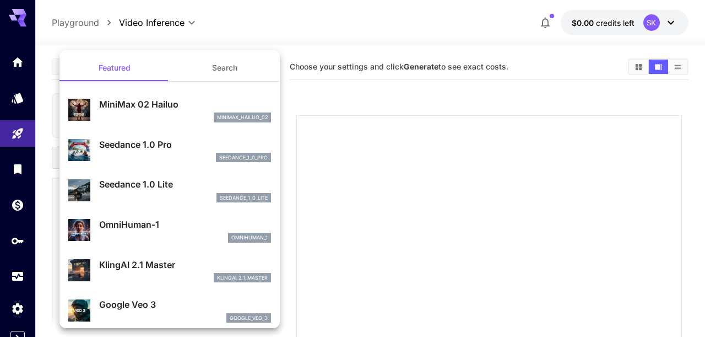
click at [247, 100] on p "MiniMax 02 Hailuo" at bounding box center [185, 104] width 172 height 13
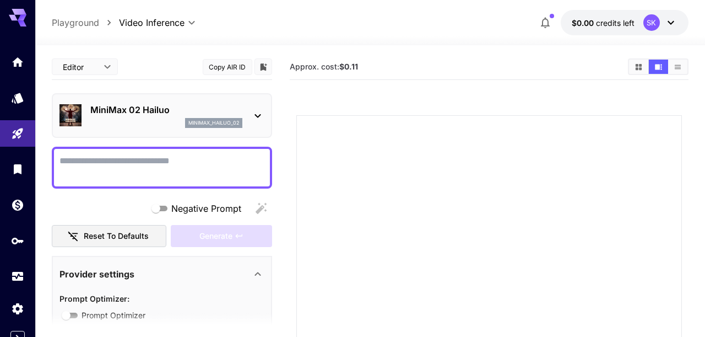
click at [214, 106] on p "MiniMax 02 Hailuo" at bounding box center [166, 109] width 152 height 13
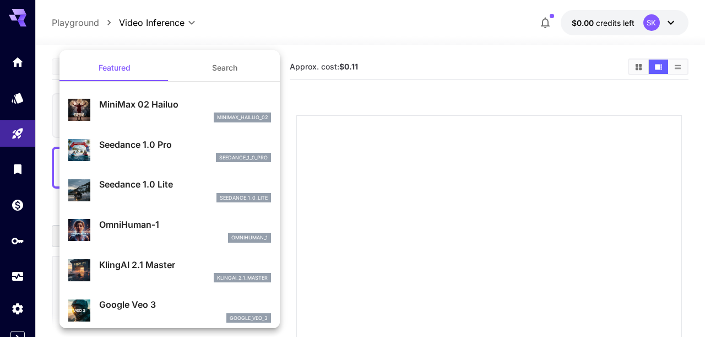
click at [168, 235] on div "omnihuman_1" at bounding box center [185, 238] width 172 height 10
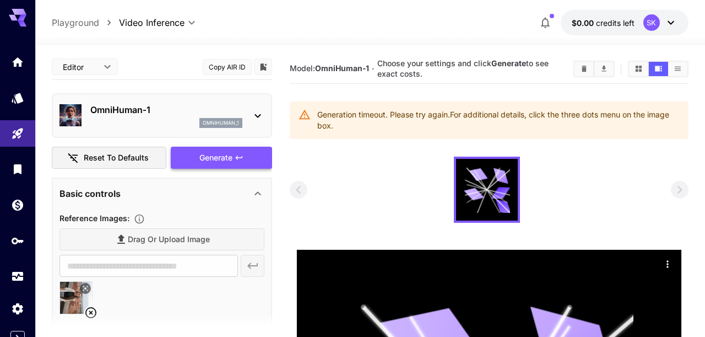
click at [223, 157] on span "Generate" at bounding box center [215, 158] width 33 height 14
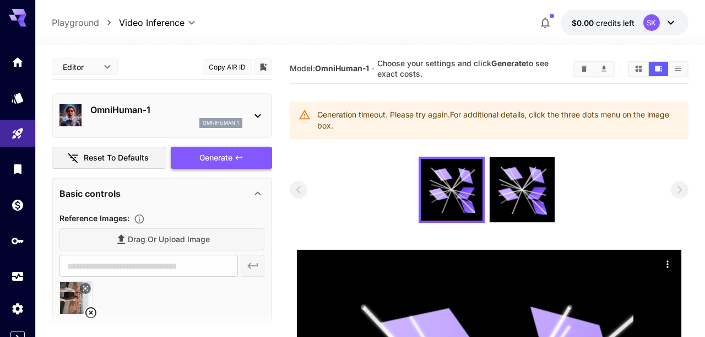
click at [223, 157] on span "Generate" at bounding box center [215, 158] width 33 height 14
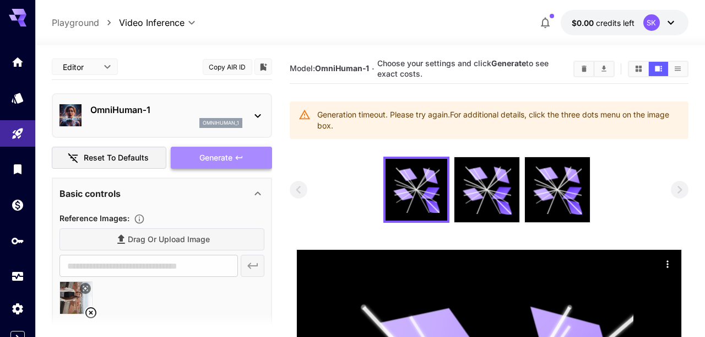
click at [223, 157] on span "Generate" at bounding box center [215, 158] width 33 height 14
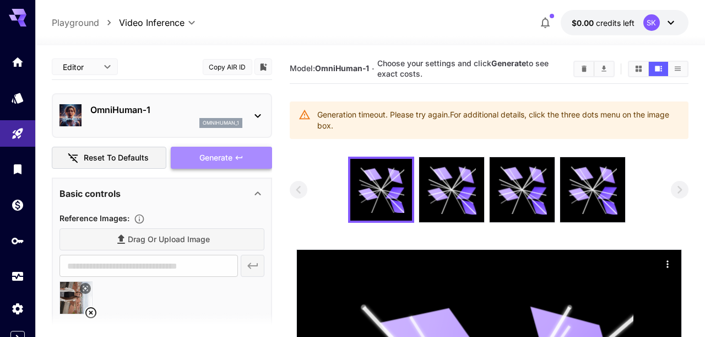
click at [223, 157] on span "Generate" at bounding box center [215, 158] width 33 height 14
click at [582, 67] on icon "Clear All" at bounding box center [584, 68] width 8 height 8
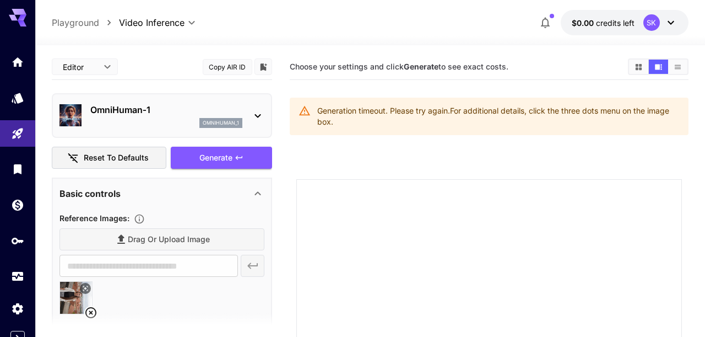
click at [582, 67] on section "Choose your settings and click Generate to see exact costs." at bounding box center [454, 67] width 329 height 10
click at [102, 66] on body "**********" at bounding box center [352, 299] width 705 height 598
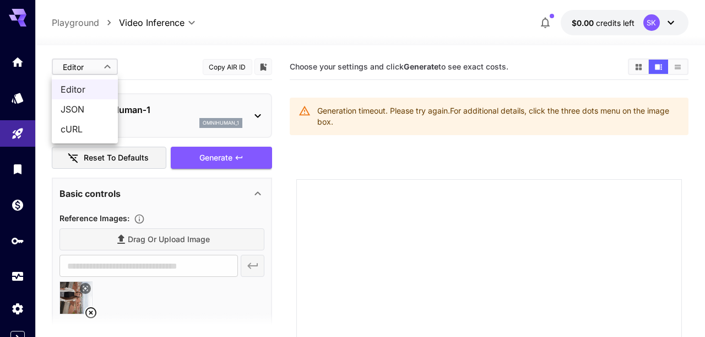
click at [171, 74] on div at bounding box center [352, 168] width 705 height 337
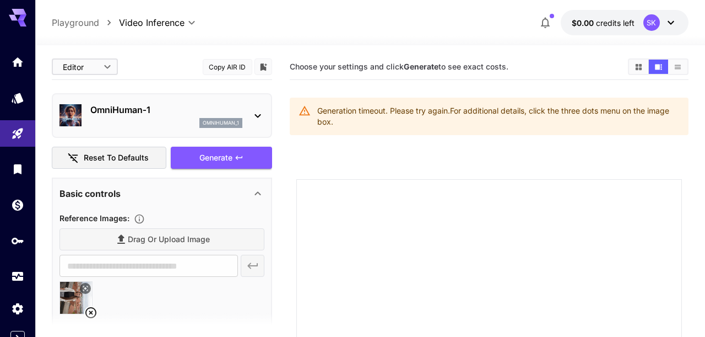
click at [138, 114] on p "OmniHuman‑1" at bounding box center [166, 109] width 152 height 13
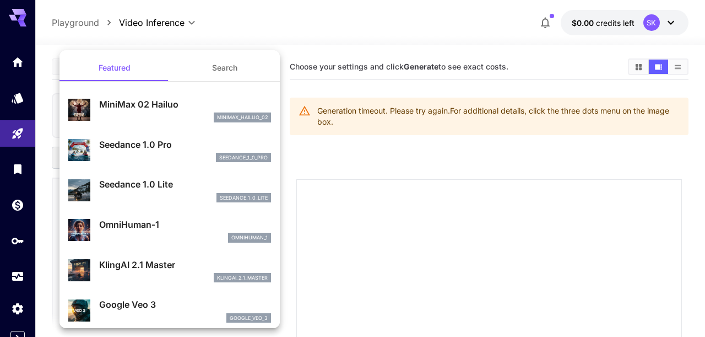
click at [147, 179] on p "Seedance 1.0 Lite" at bounding box center [185, 183] width 172 height 13
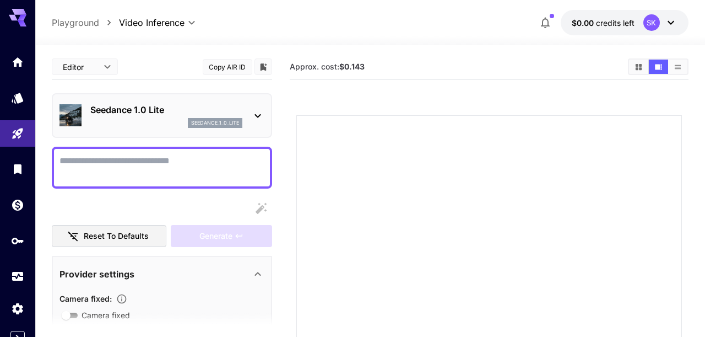
click at [161, 117] on div "Seedance 1.0 Lite seedance_1_0_lite" at bounding box center [166, 115] width 152 height 25
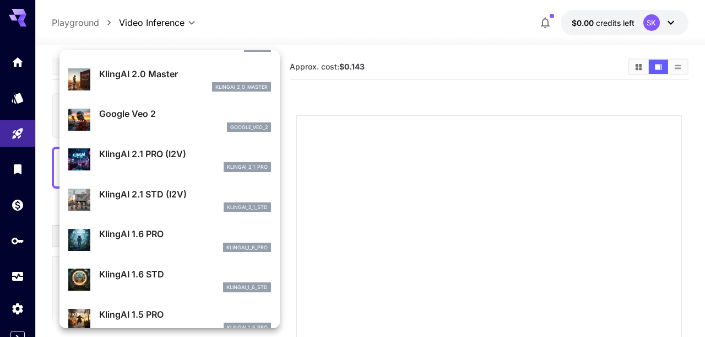
scroll to position [430, 0]
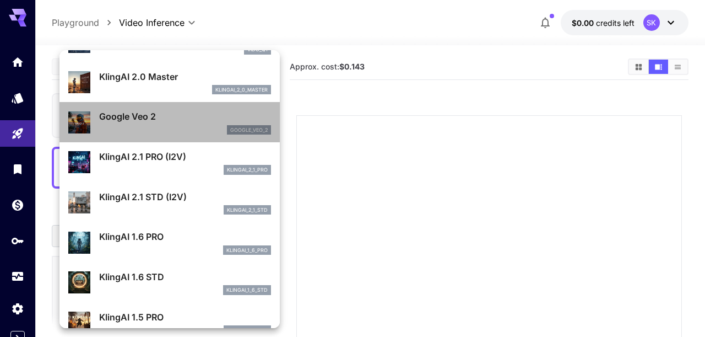
click at [155, 125] on div "Google Veo 2 google_veo_2" at bounding box center [185, 122] width 172 height 25
type input "**********"
type input "****"
type input "***"
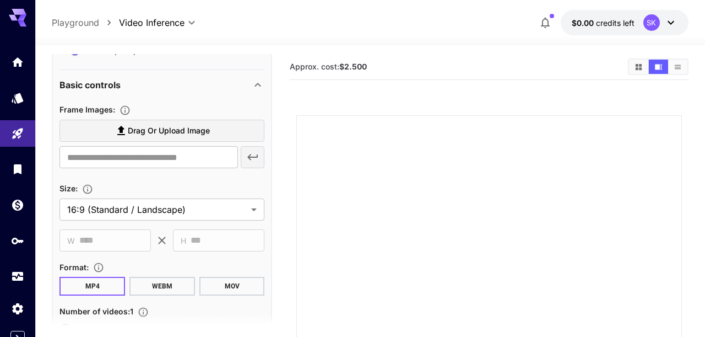
scroll to position [294, 0]
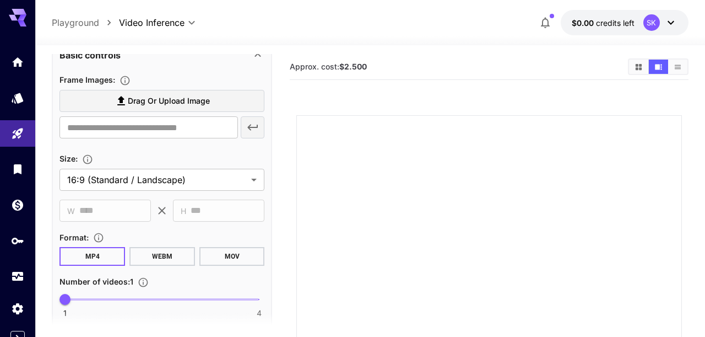
click at [189, 96] on span "Drag or upload image" at bounding box center [169, 101] width 82 height 14
click at [0, 0] on input "Drag or upload image" at bounding box center [0, 0] width 0 height 0
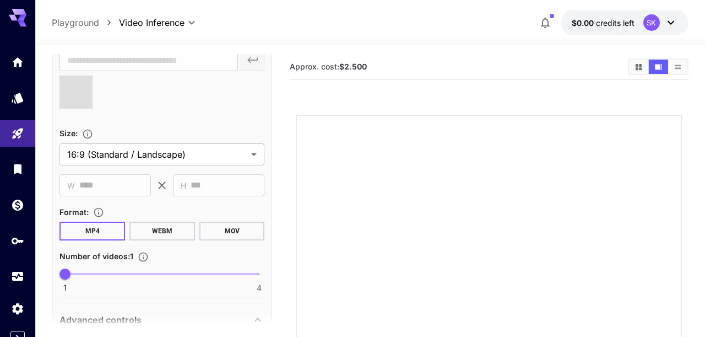
scroll to position [325, 0]
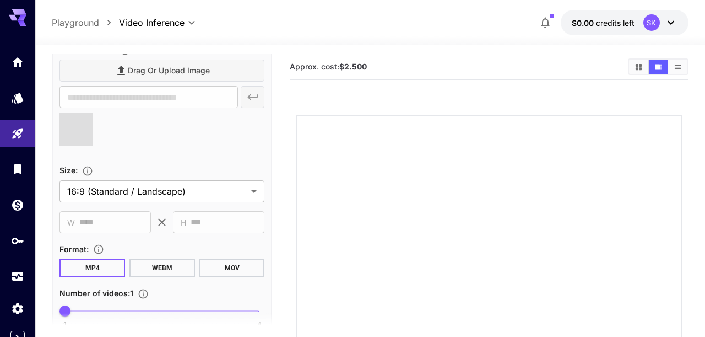
type input "**********"
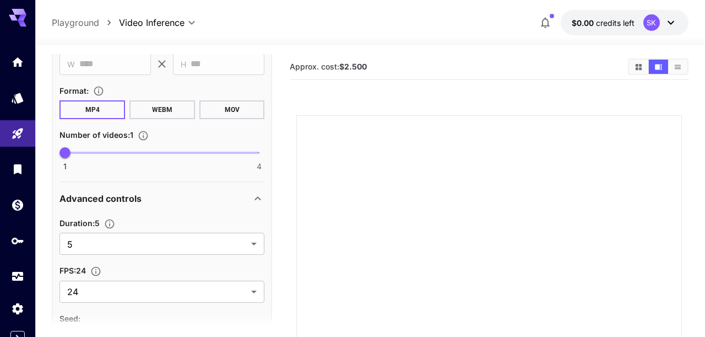
scroll to position [497, 0]
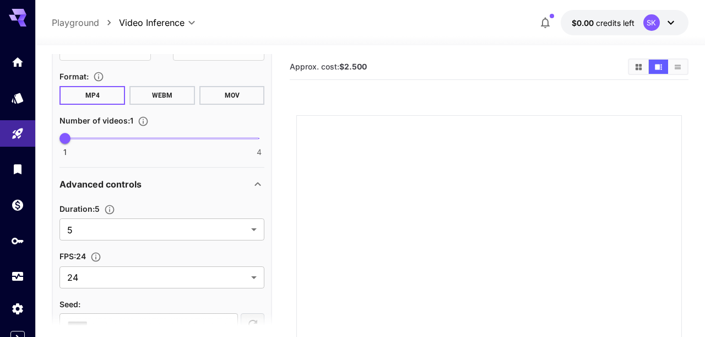
click at [233, 96] on button "MOV" at bounding box center [232, 95] width 66 height 19
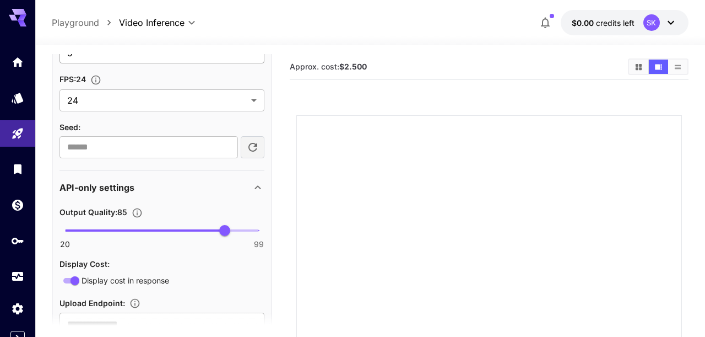
scroll to position [674, 0]
click at [159, 148] on input "number" at bounding box center [149, 147] width 178 height 22
click at [230, 145] on input "*" at bounding box center [149, 147] width 178 height 22
click at [66, 120] on p "Seed :" at bounding box center [70, 126] width 21 height 13
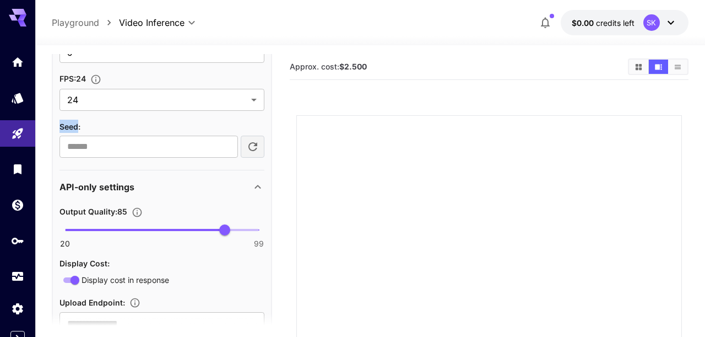
click at [59, 106] on div at bounding box center [59, 106] width 0 height 0
click at [155, 125] on div "Seed :" at bounding box center [162, 126] width 205 height 13
type input "*"
click at [226, 151] on input "*" at bounding box center [149, 147] width 178 height 22
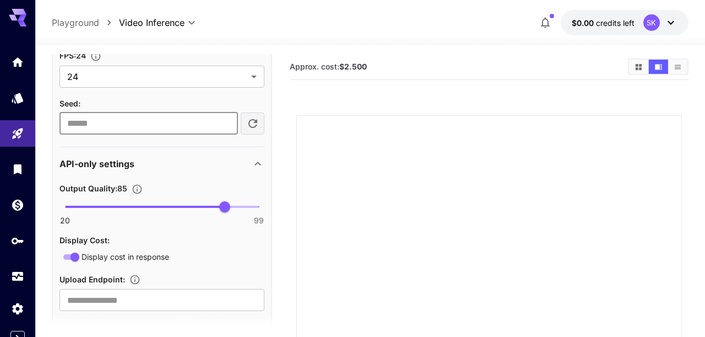
scroll to position [698, 0]
click at [138, 278] on icon "Specifies a URL for uploading the generated image as binary data via HTTP PUT, …" at bounding box center [134, 278] width 11 height 11
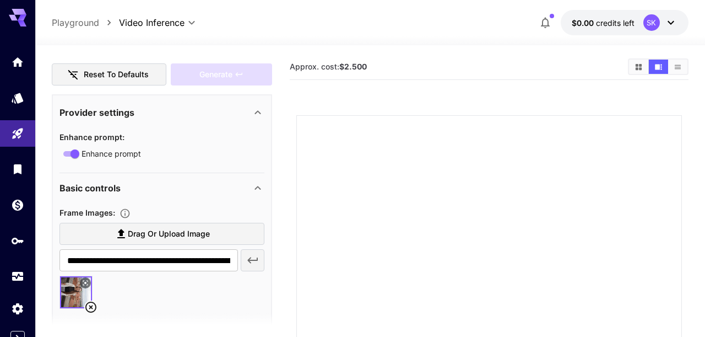
scroll to position [0, 0]
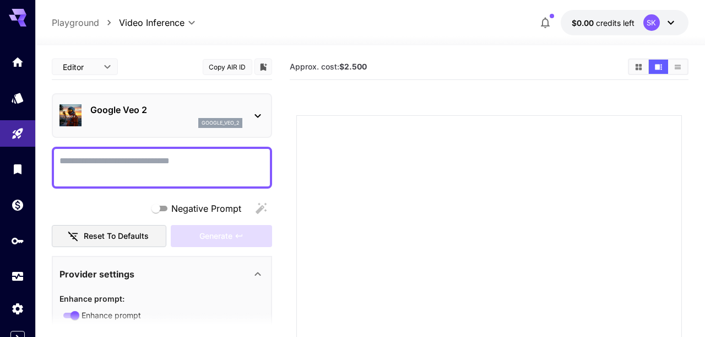
click at [190, 156] on textarea "Negative Prompt" at bounding box center [162, 167] width 205 height 26
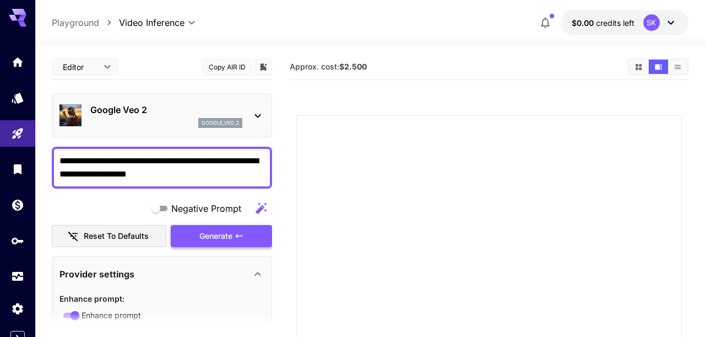
type textarea "**********"
click at [247, 237] on div "Generate" at bounding box center [221, 236] width 101 height 23
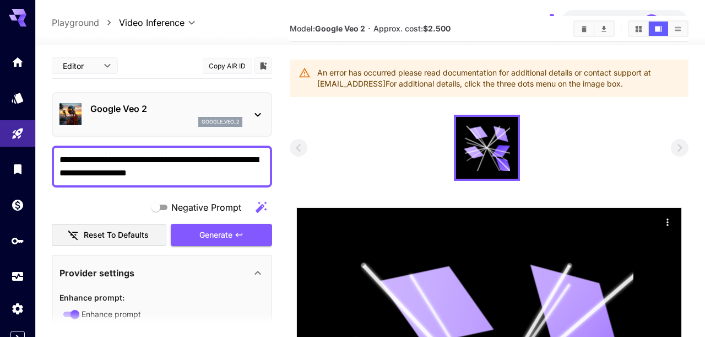
scroll to position [40, 0]
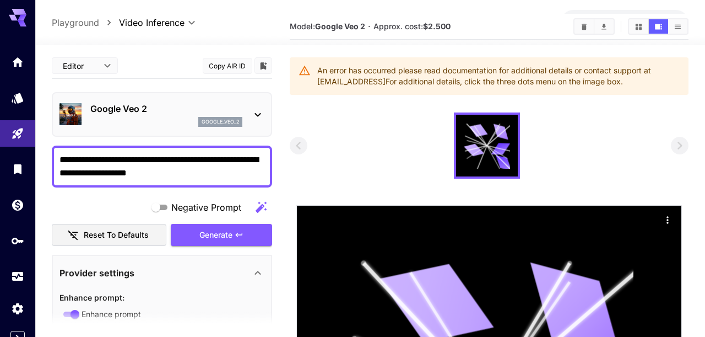
click at [413, 71] on div "An error has occurred please read documentation for additional details or conta…" at bounding box center [498, 76] width 362 height 31
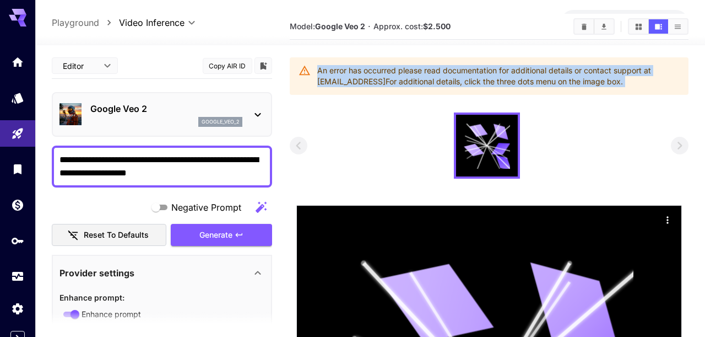
click at [413, 71] on div "An error has occurred please read documentation for additional details or conta…" at bounding box center [498, 76] width 362 height 31
click at [406, 51] on div at bounding box center [406, 51] width 0 height 0
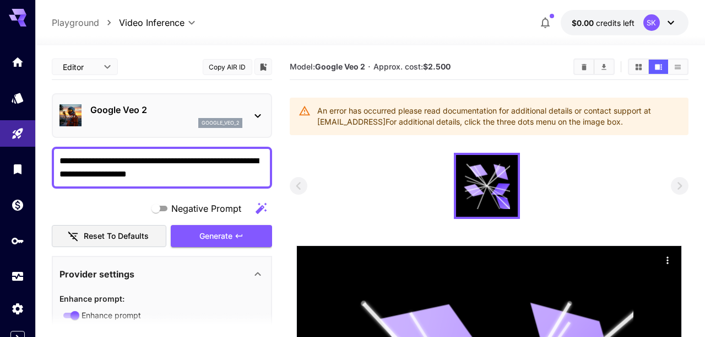
click at [542, 165] on div at bounding box center [489, 186] width 398 height 66
click at [583, 66] on icon "Clear All" at bounding box center [584, 66] width 5 height 6
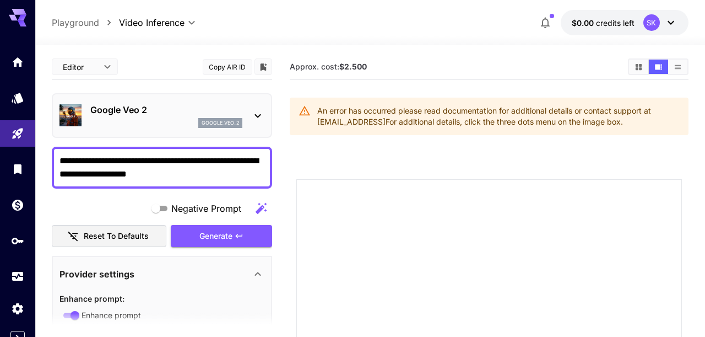
click at [215, 241] on div "Generate" at bounding box center [221, 236] width 101 height 23
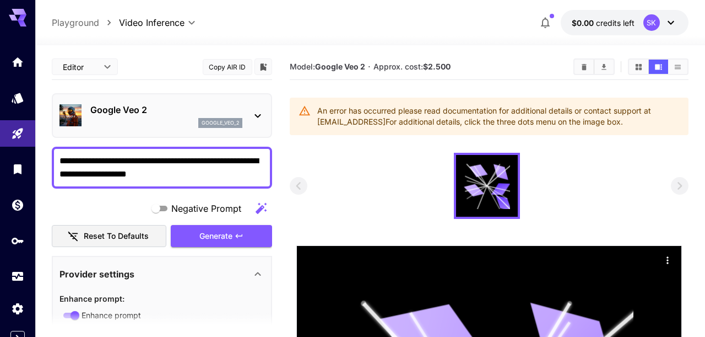
click at [412, 106] on div "An error has occurred please read documentation for additional details or conta…" at bounding box center [498, 116] width 362 height 31
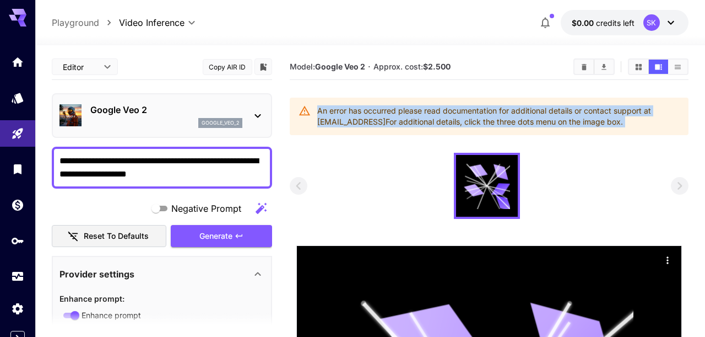
click at [412, 106] on div "An error has occurred please read documentation for additional details or conta…" at bounding box center [498, 116] width 362 height 31
click at [405, 91] on div at bounding box center [405, 91] width 0 height 0
click at [379, 136] on section "Model: Google Veo 2 · Approx. cost: $2.500 An error has occurred please read do…" at bounding box center [489, 342] width 398 height 577
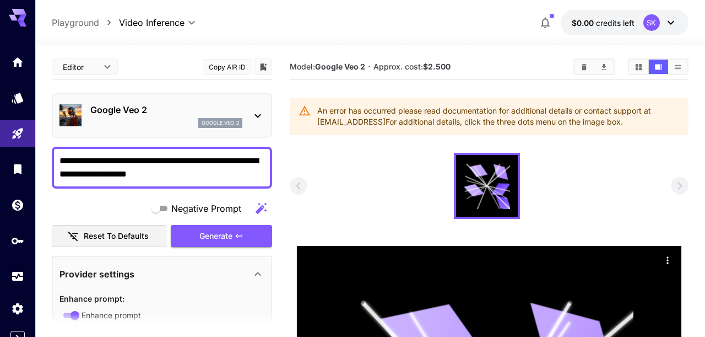
click at [29, 16] on div at bounding box center [17, 13] width 35 height 26
click at [9, 14] on icon at bounding box center [18, 18] width 18 height 18
click at [21, 14] on icon at bounding box center [18, 15] width 18 height 12
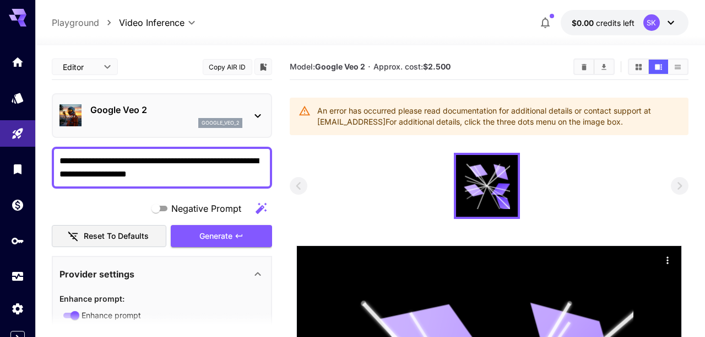
click at [21, 14] on icon at bounding box center [18, 15] width 18 height 12
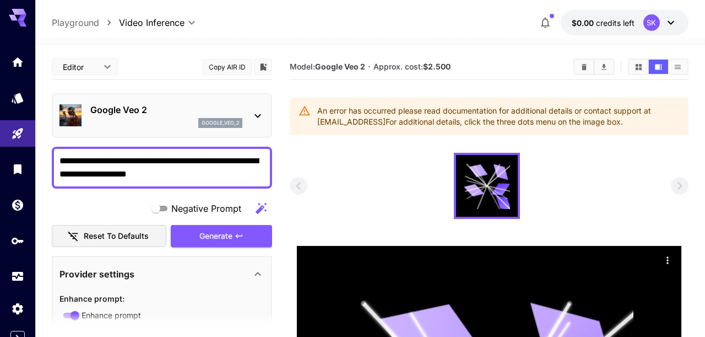
click at [21, 14] on icon at bounding box center [18, 15] width 18 height 12
click at [23, 90] on icon "Models" at bounding box center [18, 94] width 13 height 13
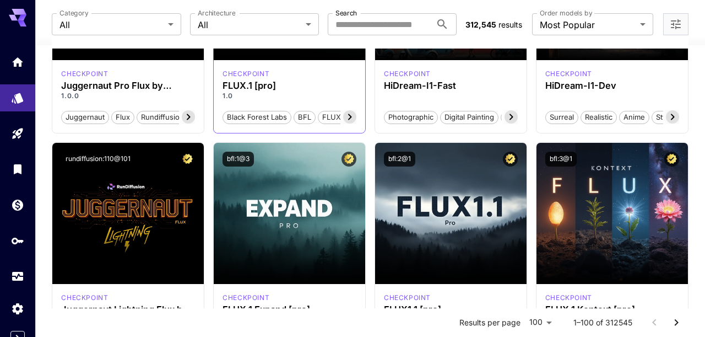
scroll to position [225, 0]
